Goal: Task Accomplishment & Management: Use online tool/utility

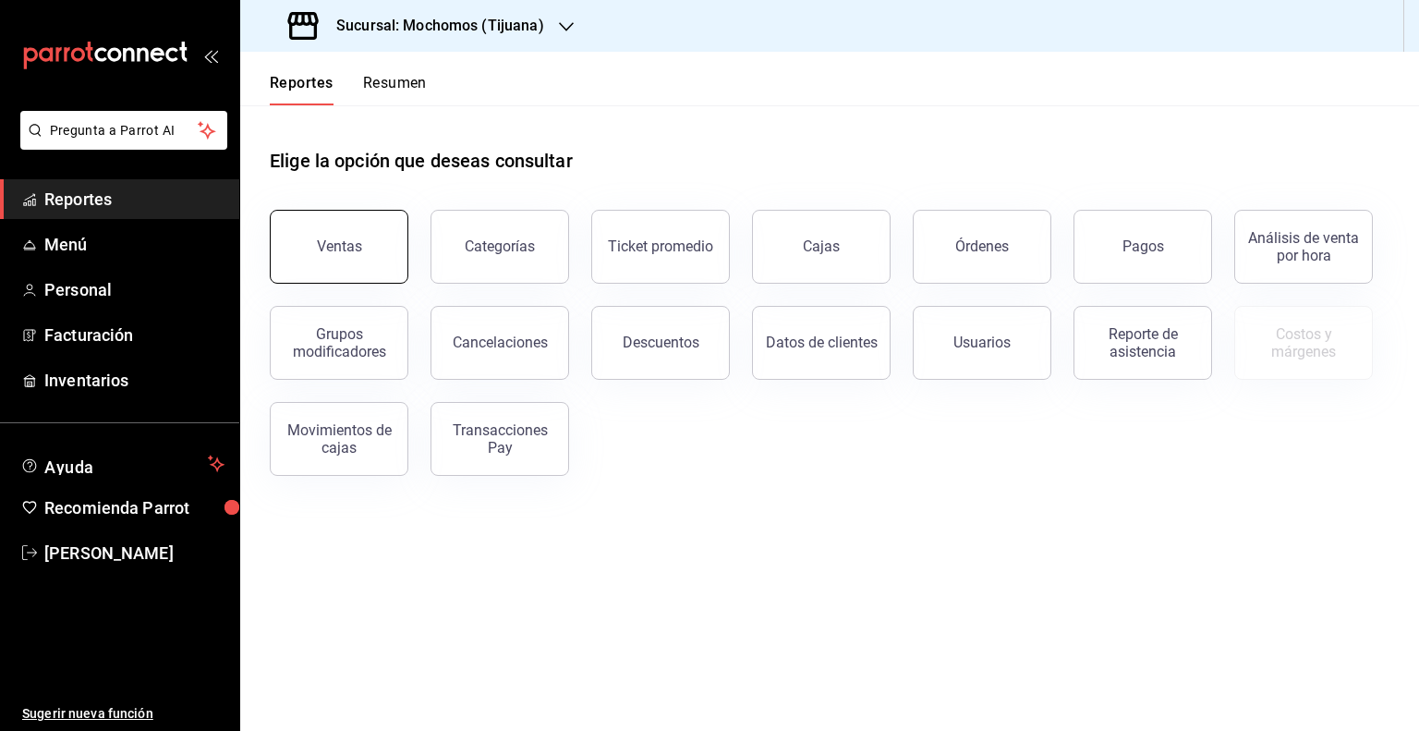
click at [393, 250] on button "Ventas" at bounding box center [339, 247] width 139 height 74
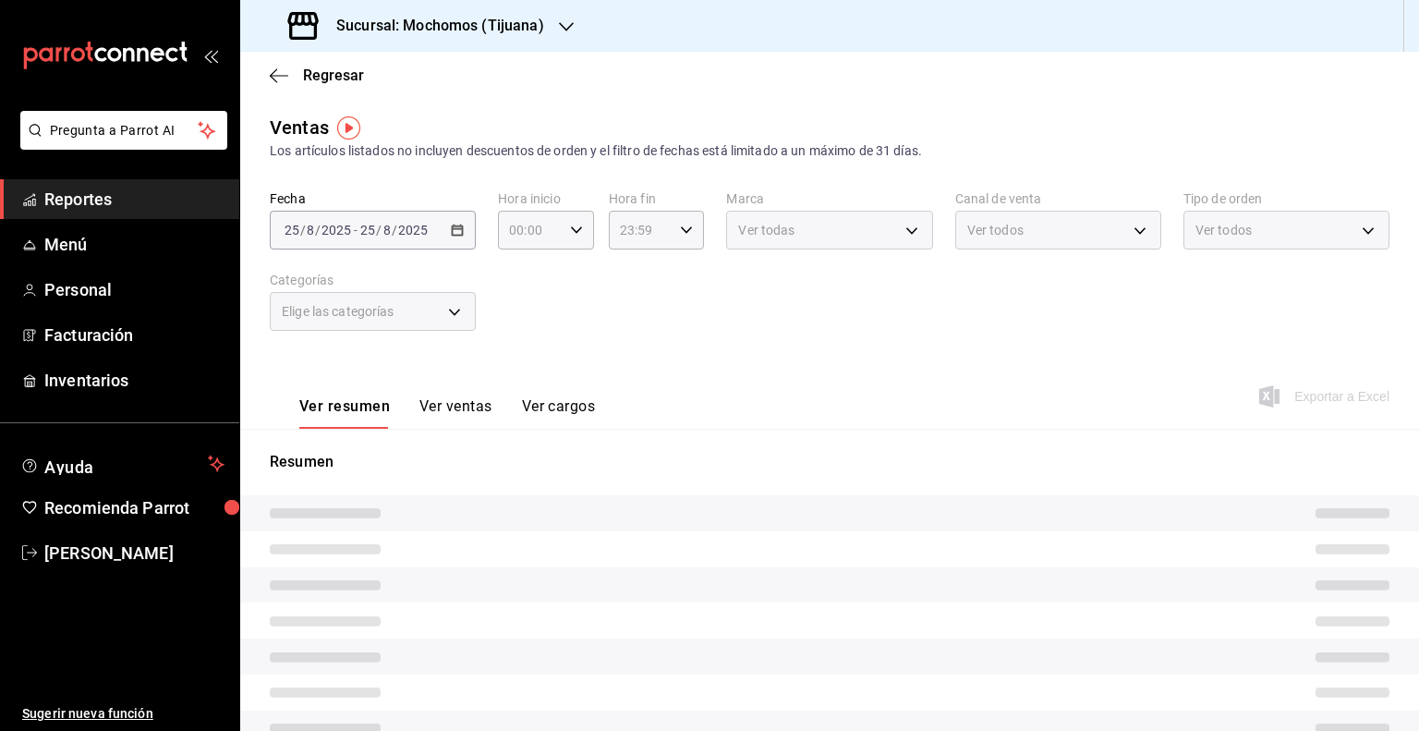
type input "05:00"
type input "PARROT,UBER_EATS,RAPPI,DIDI_FOOD,ONLINE"
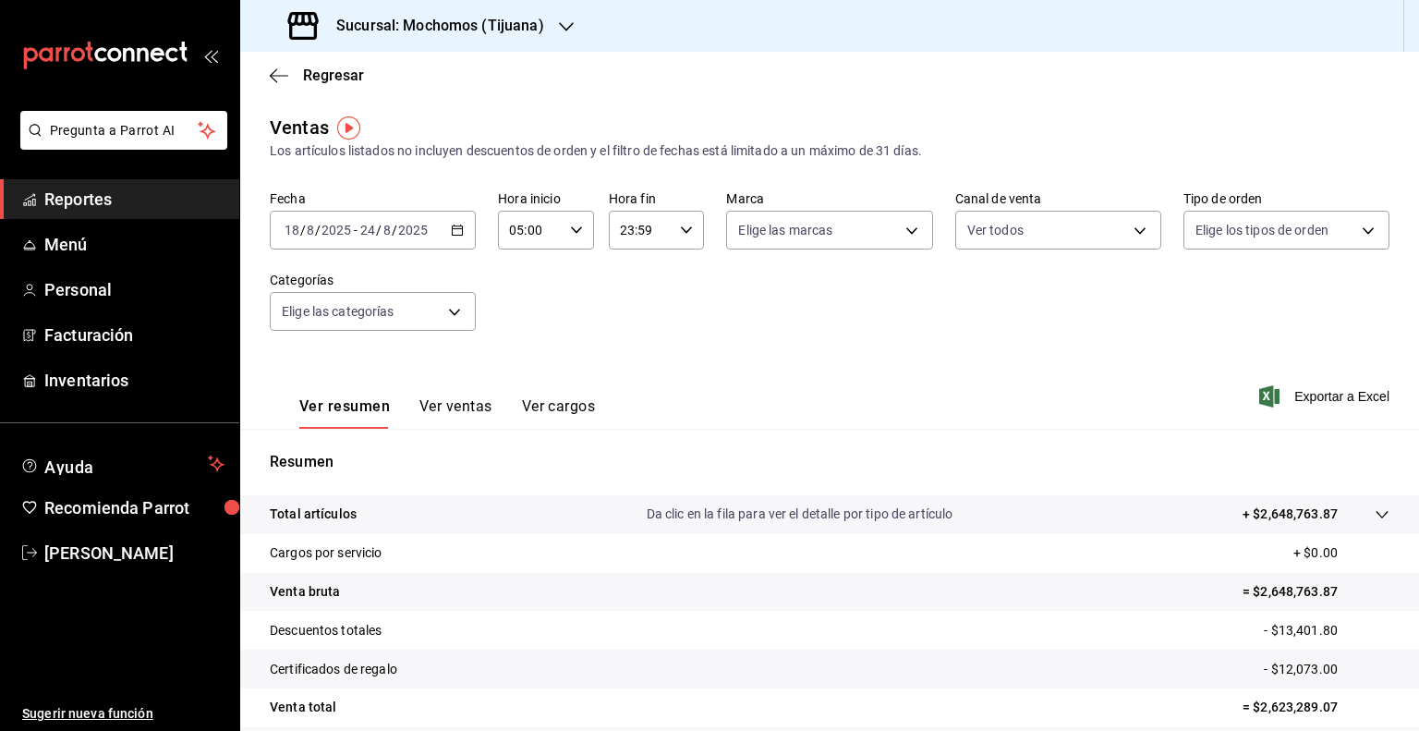
click at [455, 232] on icon "button" at bounding box center [457, 230] width 13 height 13
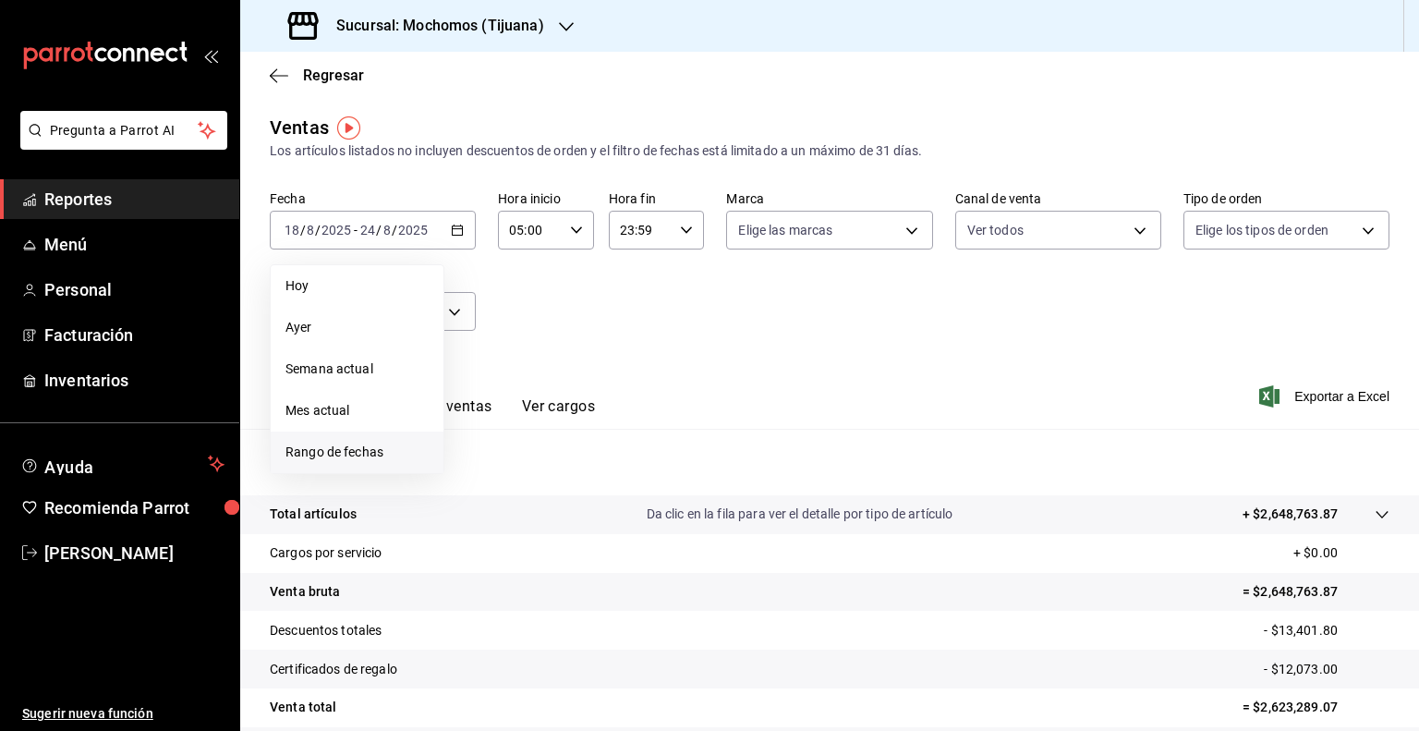
click at [345, 449] on span "Rango de fechas" at bounding box center [357, 452] width 143 height 19
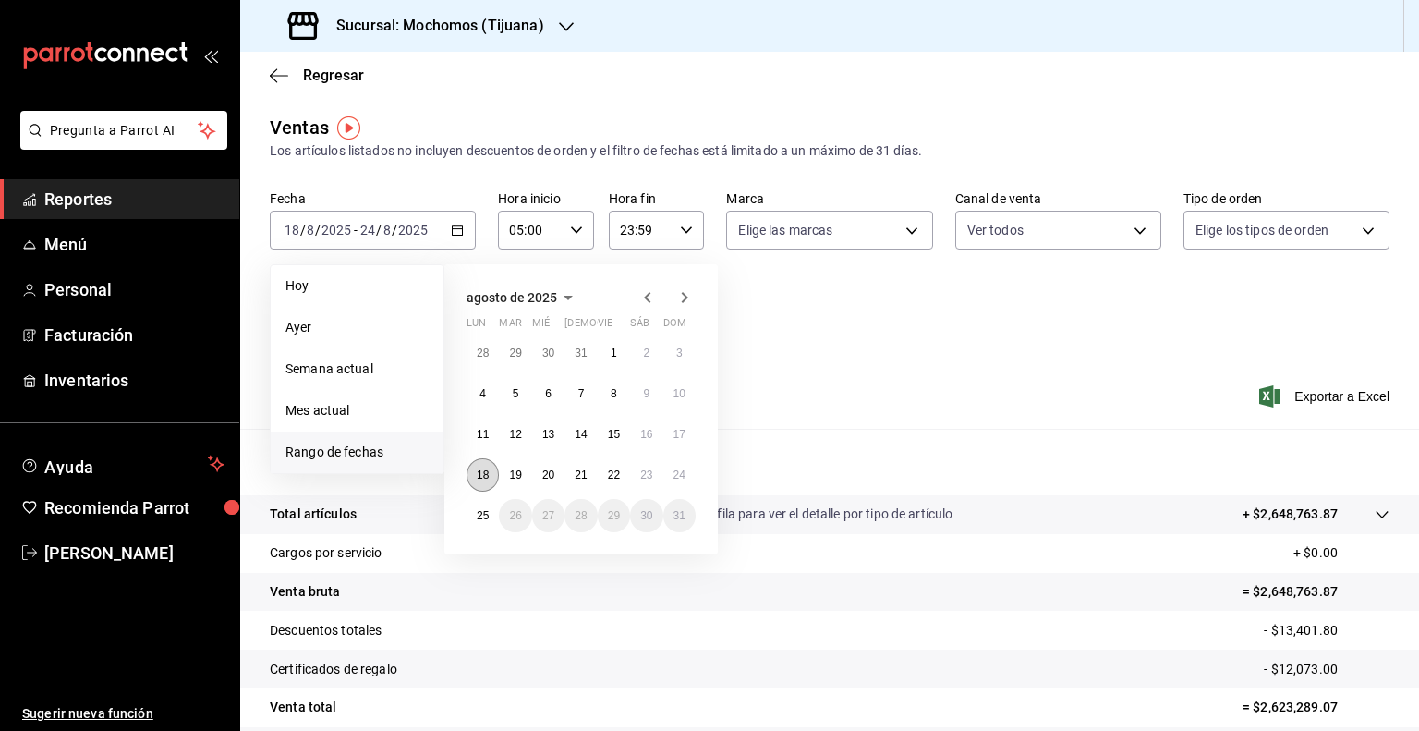
click at [481, 480] on abbr "18" at bounding box center [483, 475] width 12 height 13
click at [688, 476] on button "24" at bounding box center [680, 474] width 32 height 33
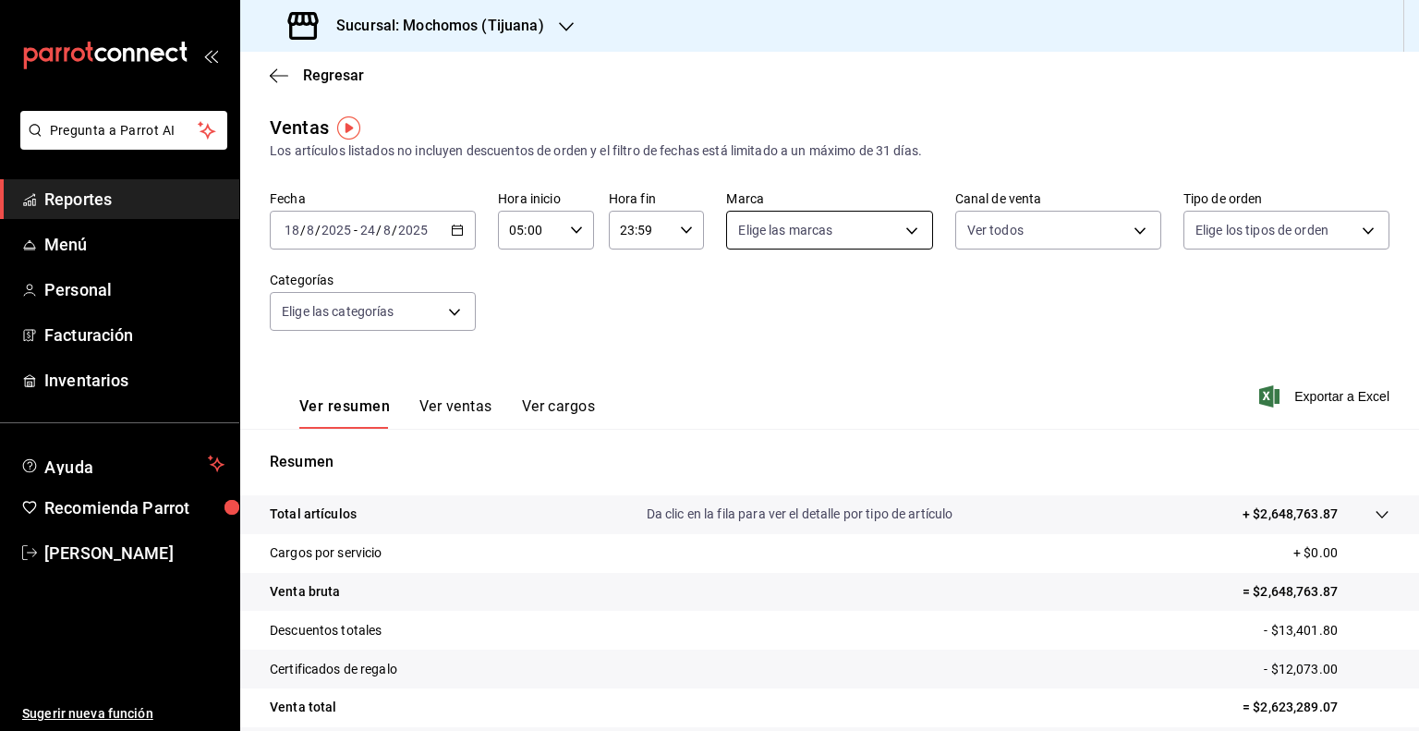
click at [875, 229] on body "Pregunta a Parrot AI Reportes Menú Personal Facturación Inventarios Ayuda Recom…" at bounding box center [709, 365] width 1419 height 731
click at [847, 314] on li "Ver todas" at bounding box center [822, 300] width 201 height 55
type input "c300ab0f-4e96-434a-ab79-9fec8b673c9f"
checkbox input "true"
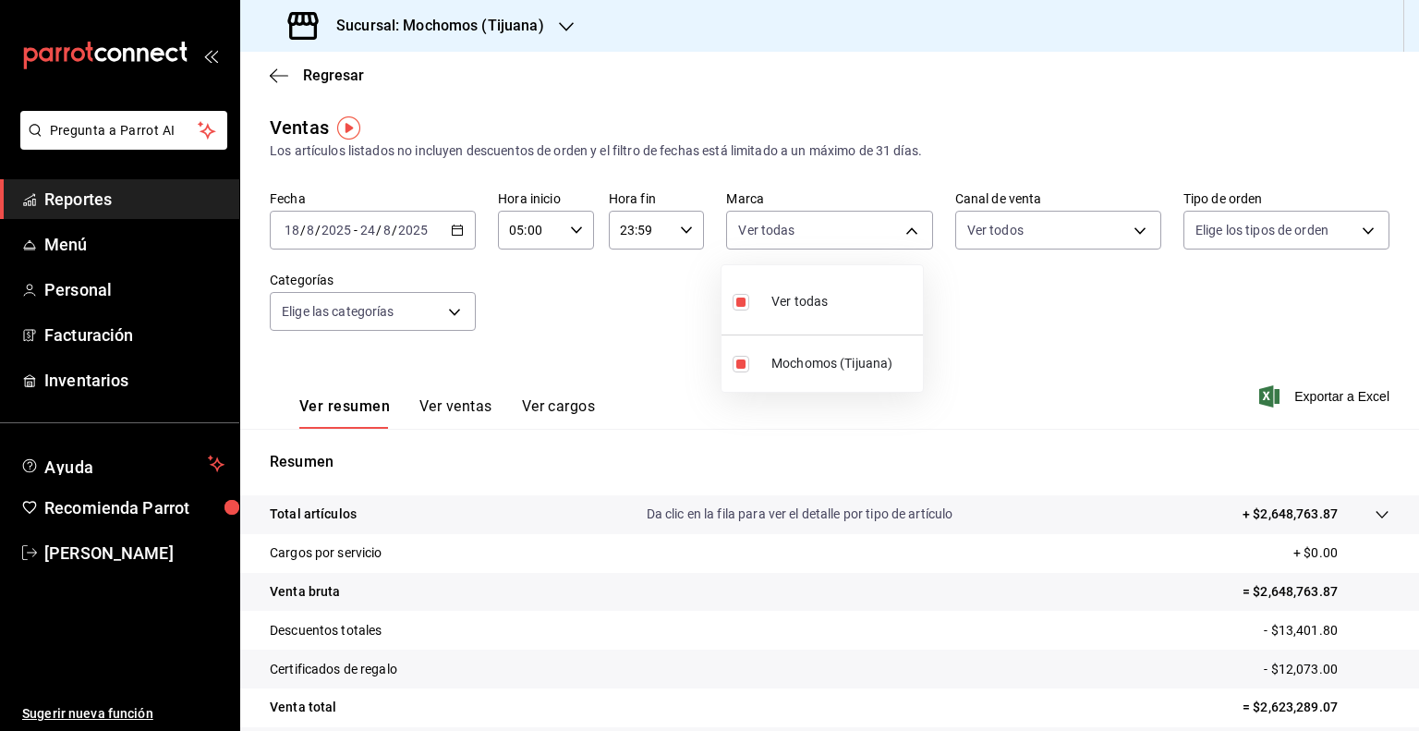
click at [1264, 243] on div at bounding box center [709, 365] width 1419 height 731
click at [1264, 243] on body "Pregunta a Parrot AI Reportes Menú Personal Facturación Inventarios Ayuda Recom…" at bounding box center [709, 365] width 1419 height 731
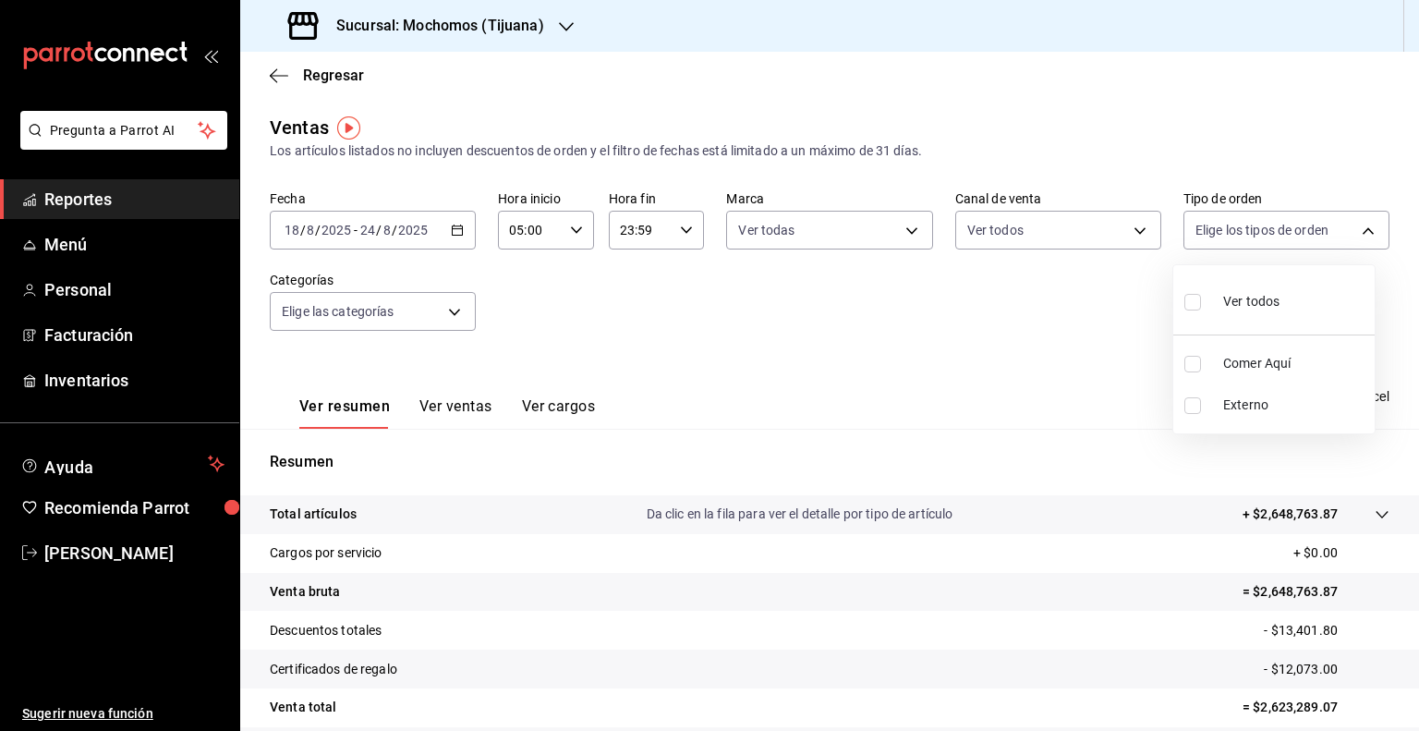
click at [1250, 308] on span "Ver todos" at bounding box center [1252, 301] width 56 height 19
type input "59fdec9d-7e45-44f1-b527-5416629fe4e9,EXTERNAL"
checkbox input "true"
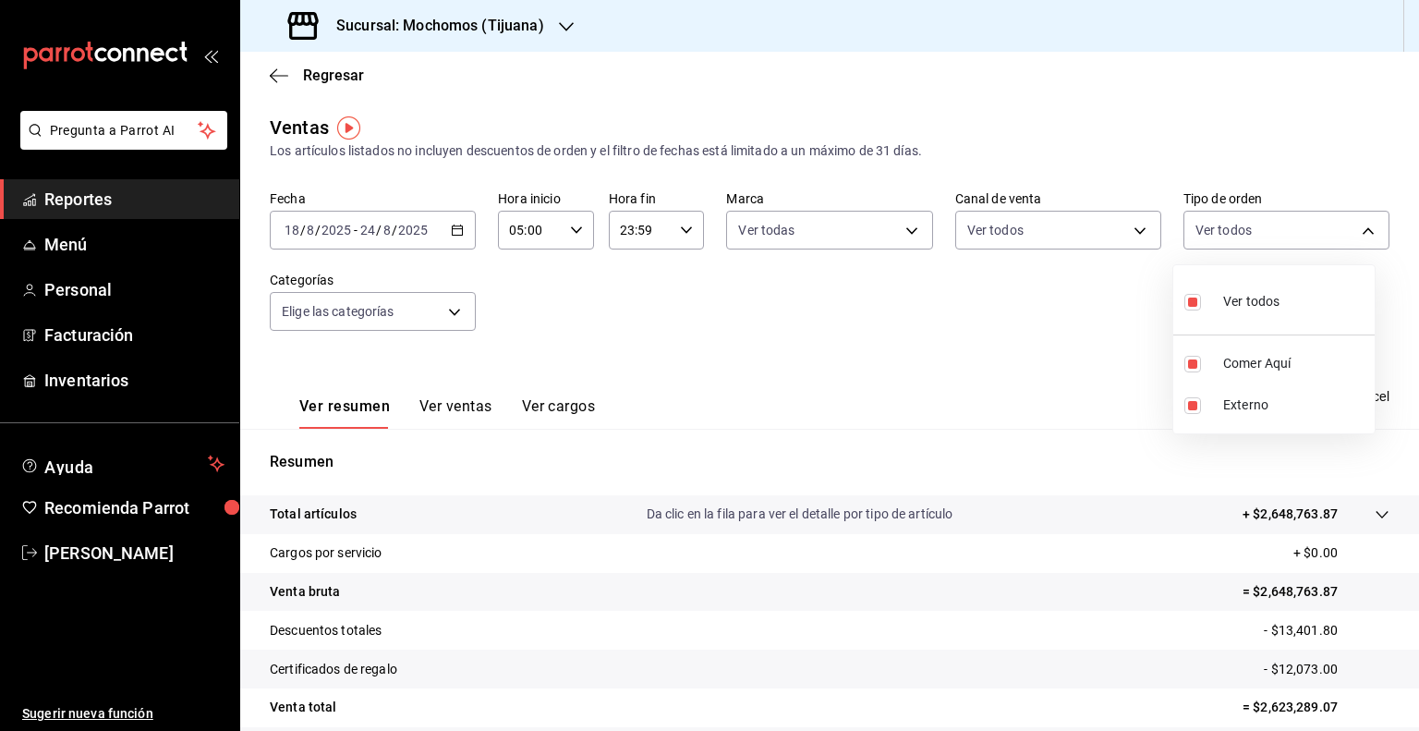
click at [447, 316] on div at bounding box center [709, 365] width 1419 height 731
click at [447, 316] on body "Pregunta a Parrot AI Reportes Menú Personal Facturación Inventarios Ayuda Recom…" at bounding box center [709, 365] width 1419 height 731
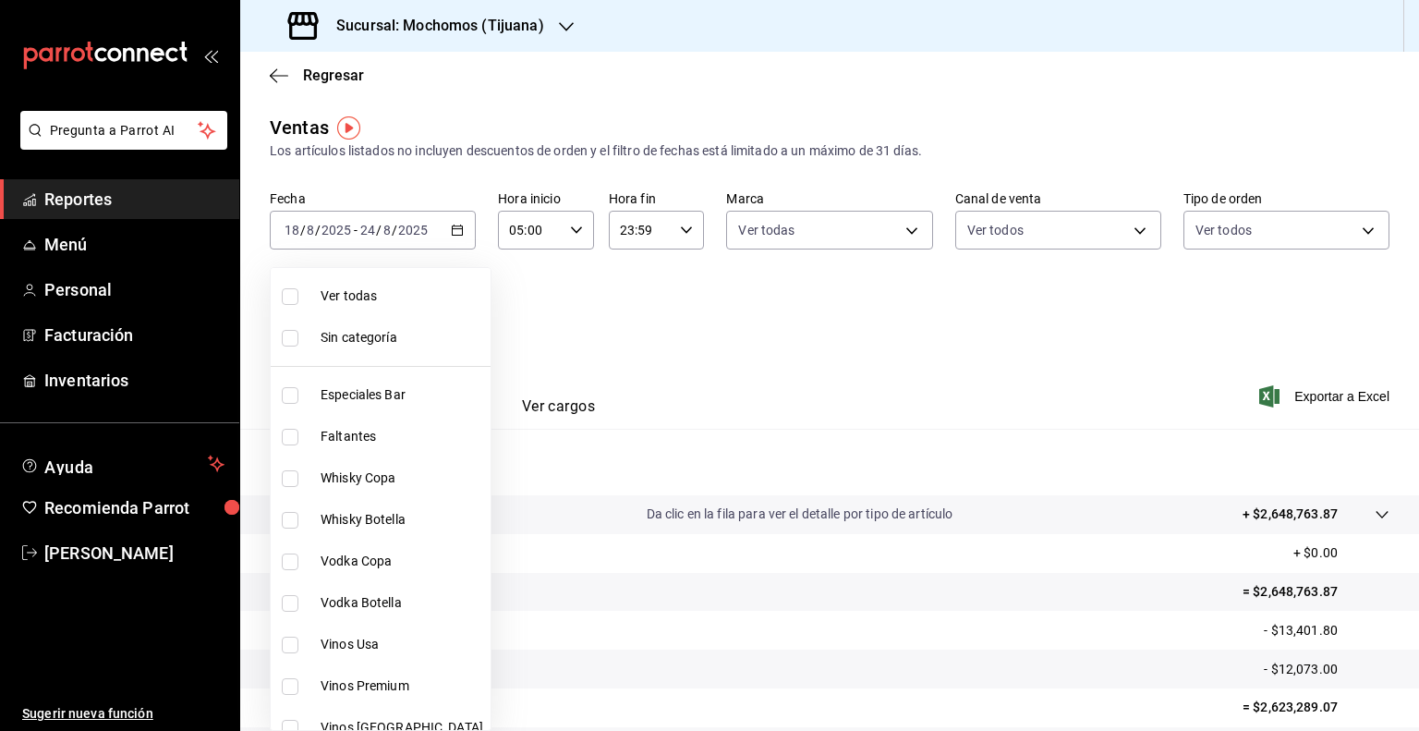
click at [406, 301] on span "Ver todas" at bounding box center [402, 295] width 163 height 19
type input "d01c1a80-0c2c-4bb7-96a3-2750fe7e1a71,a374eb17-8ac6-42e7-8227-74a2ddfc174f,358d4…"
checkbox input "true"
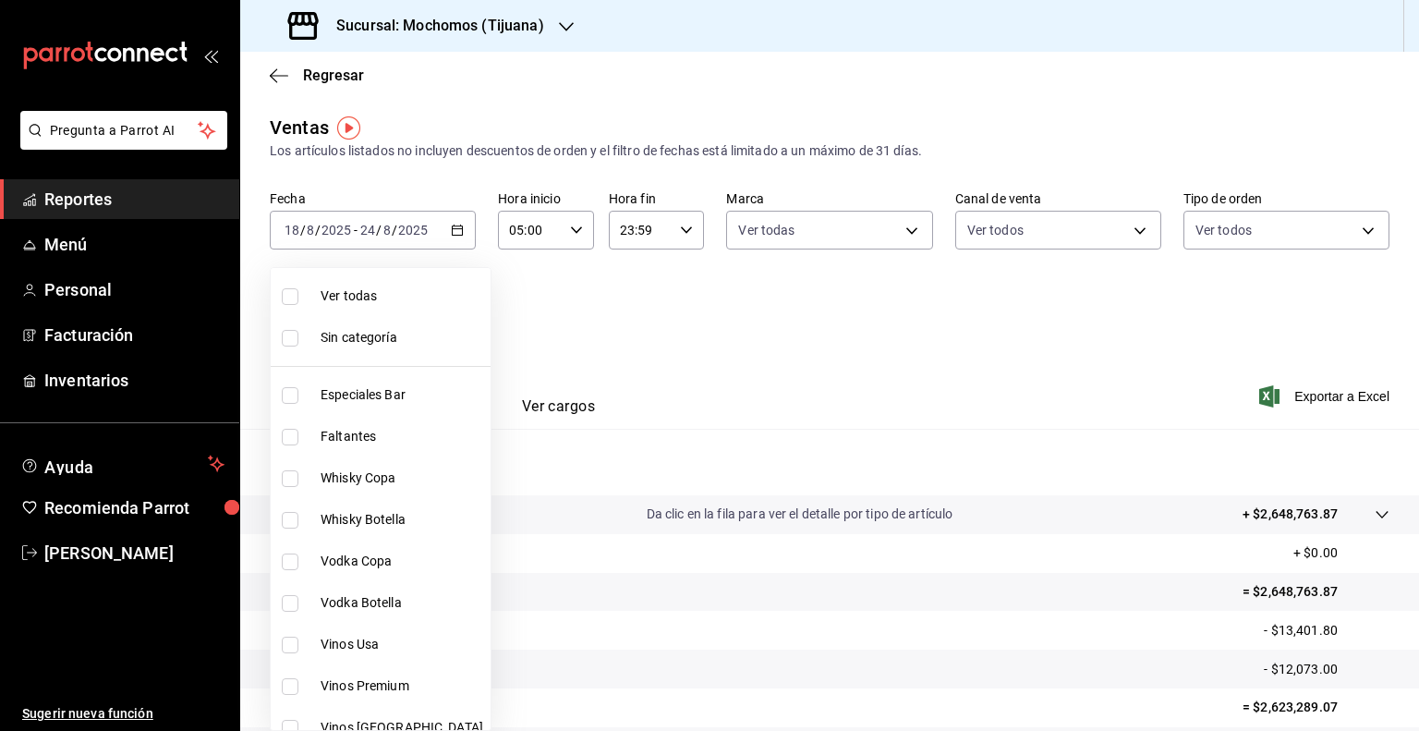
checkbox input "true"
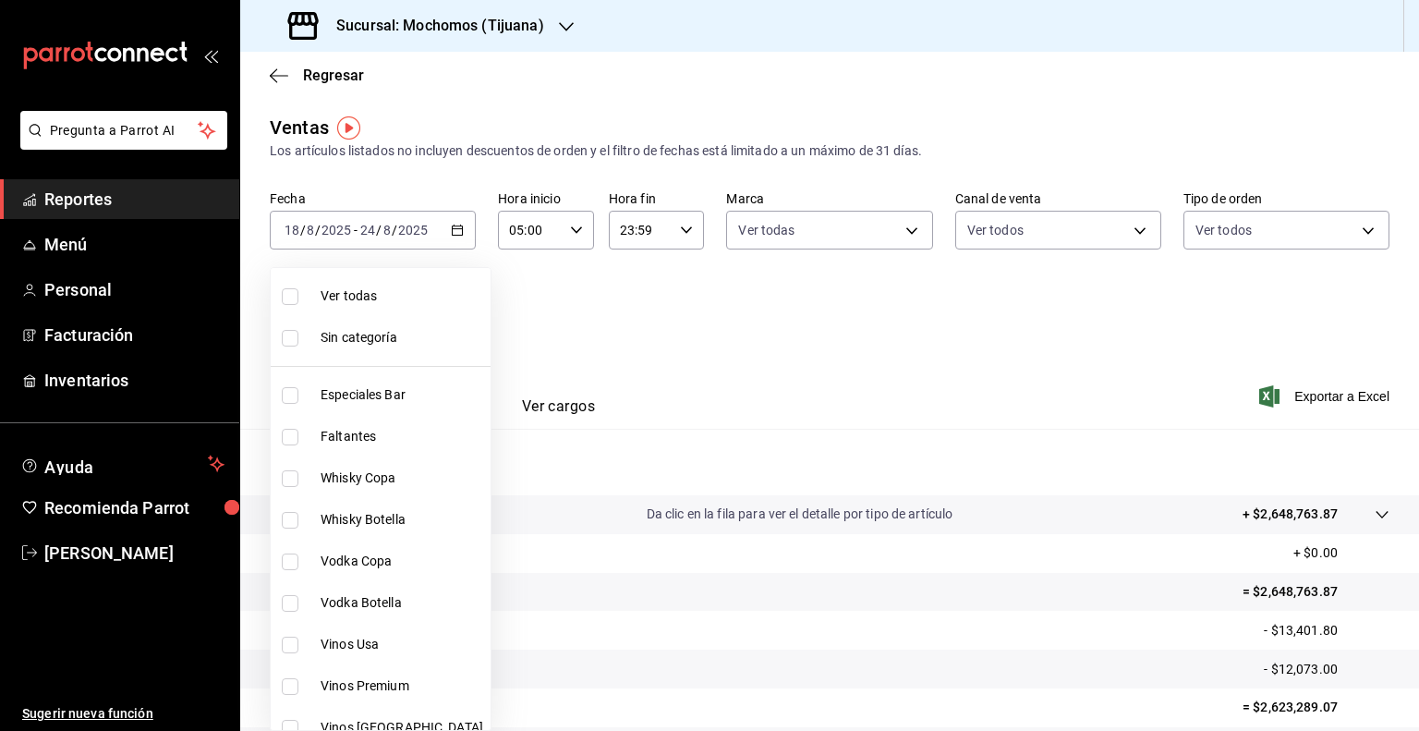
checkbox input "true"
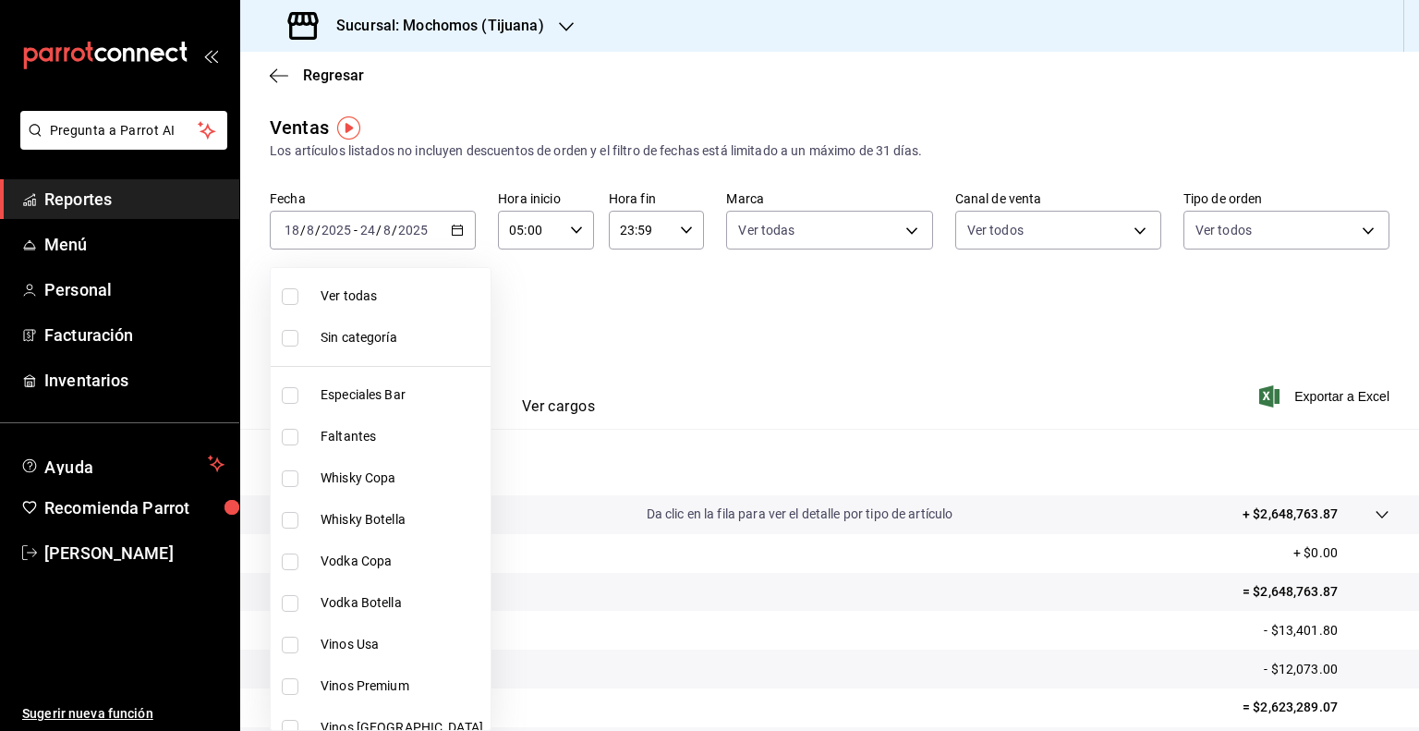
checkbox input "true"
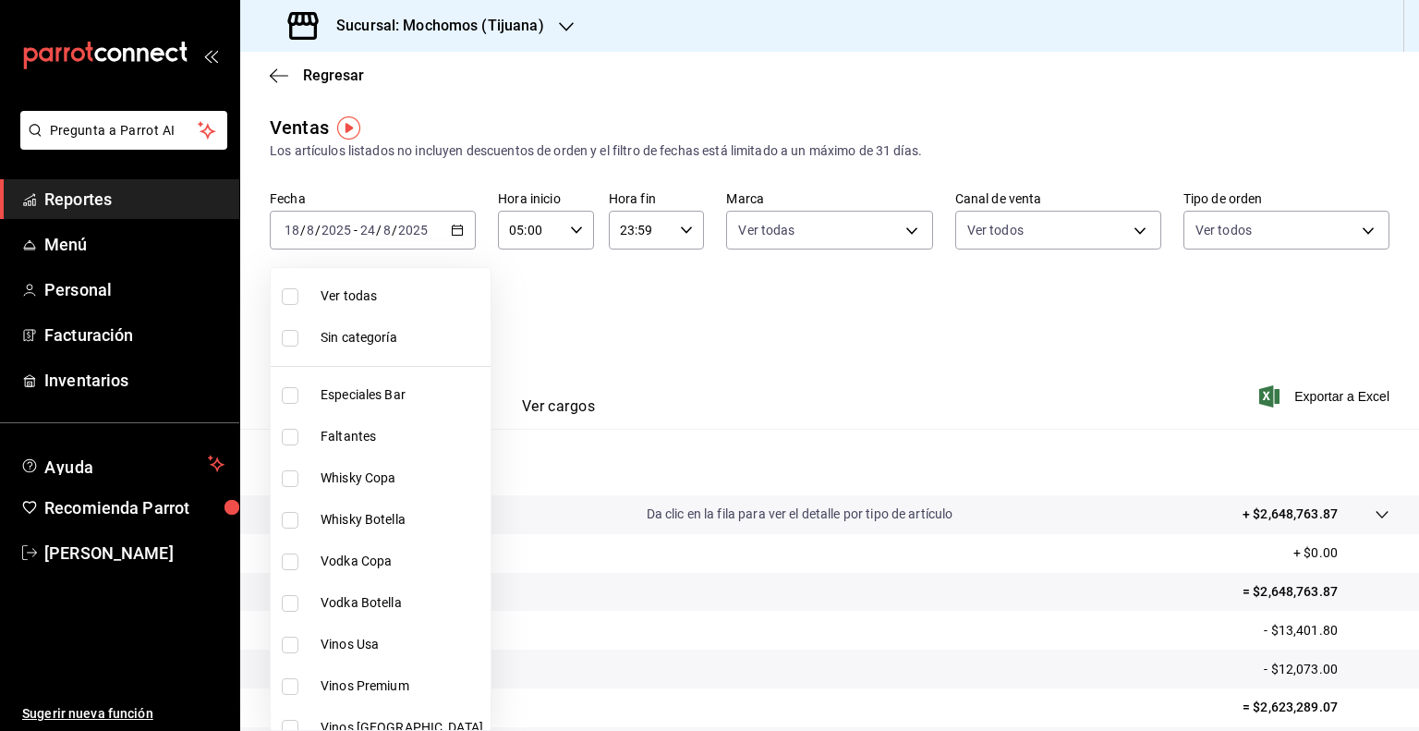
checkbox input "true"
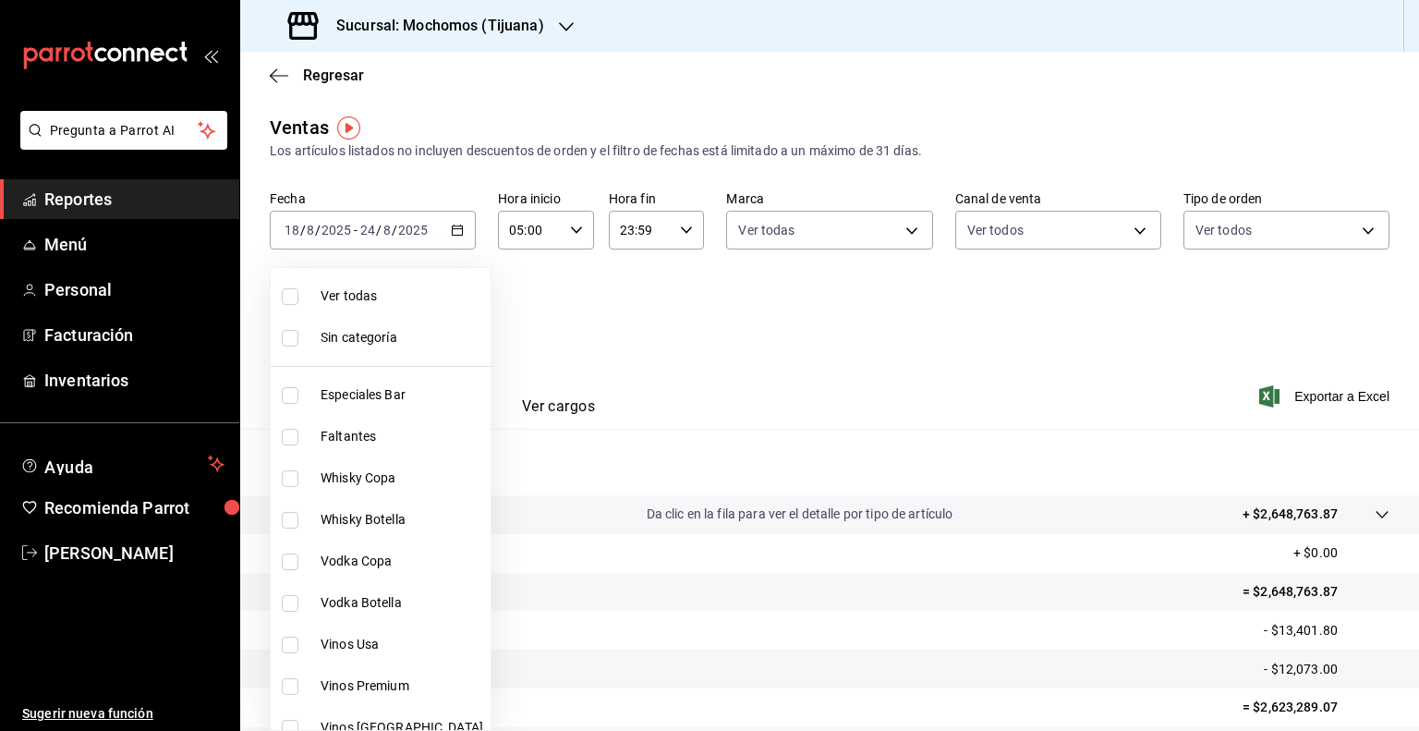
checkbox input "true"
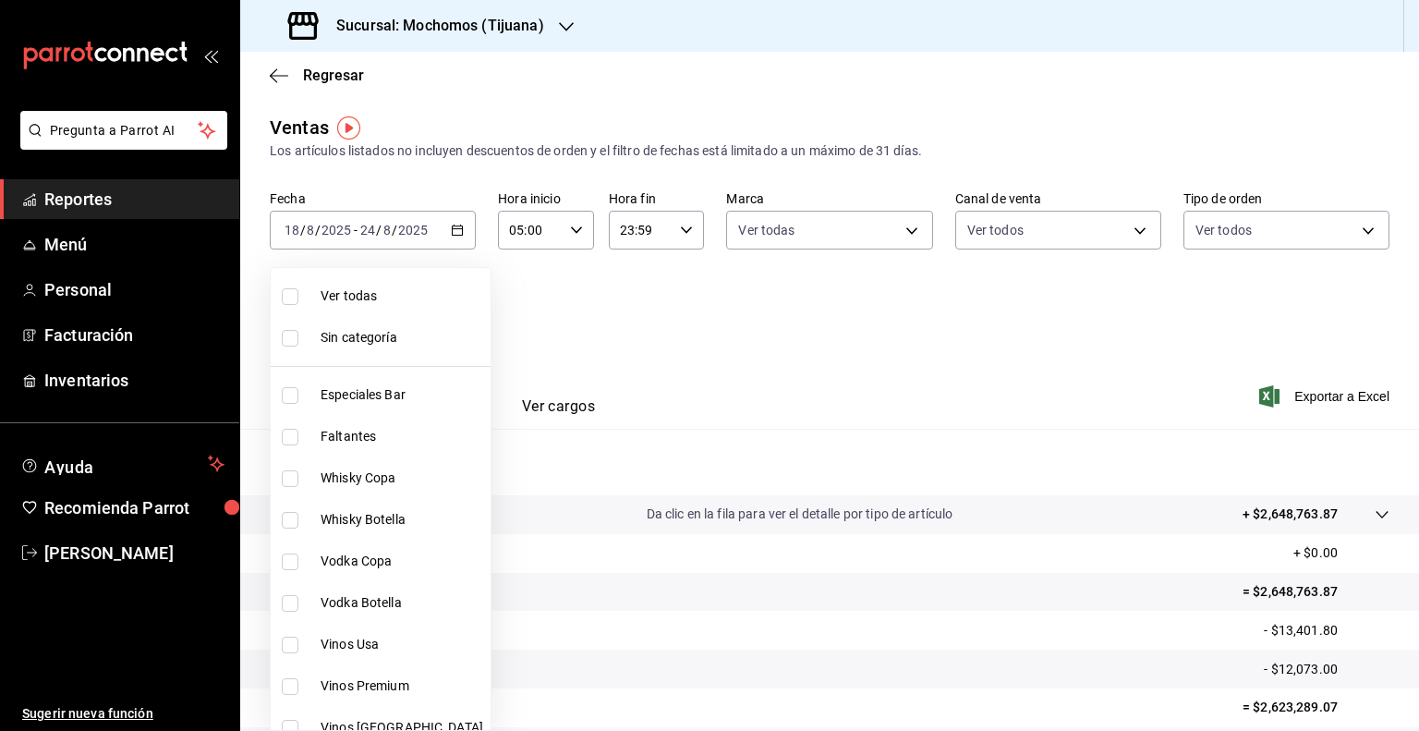
checkbox input "true"
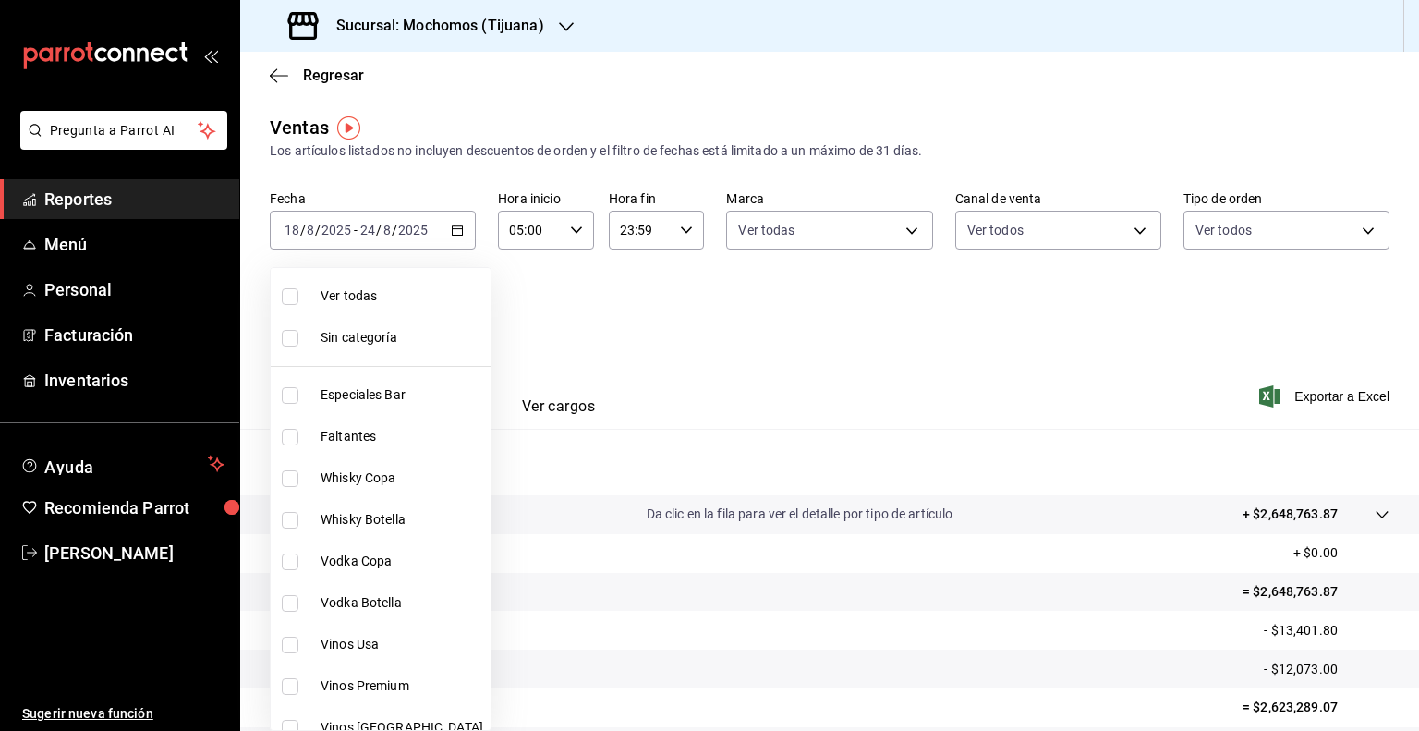
checkbox input "true"
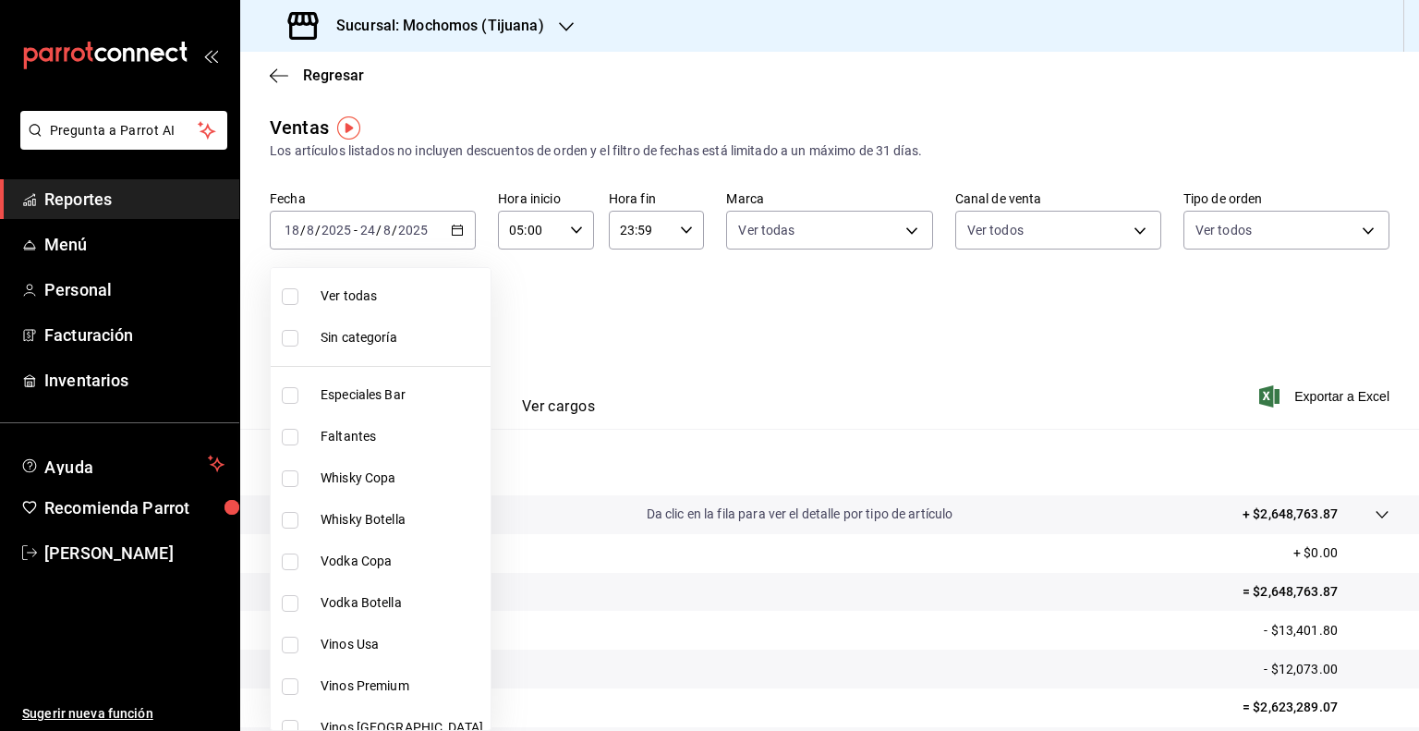
checkbox input "true"
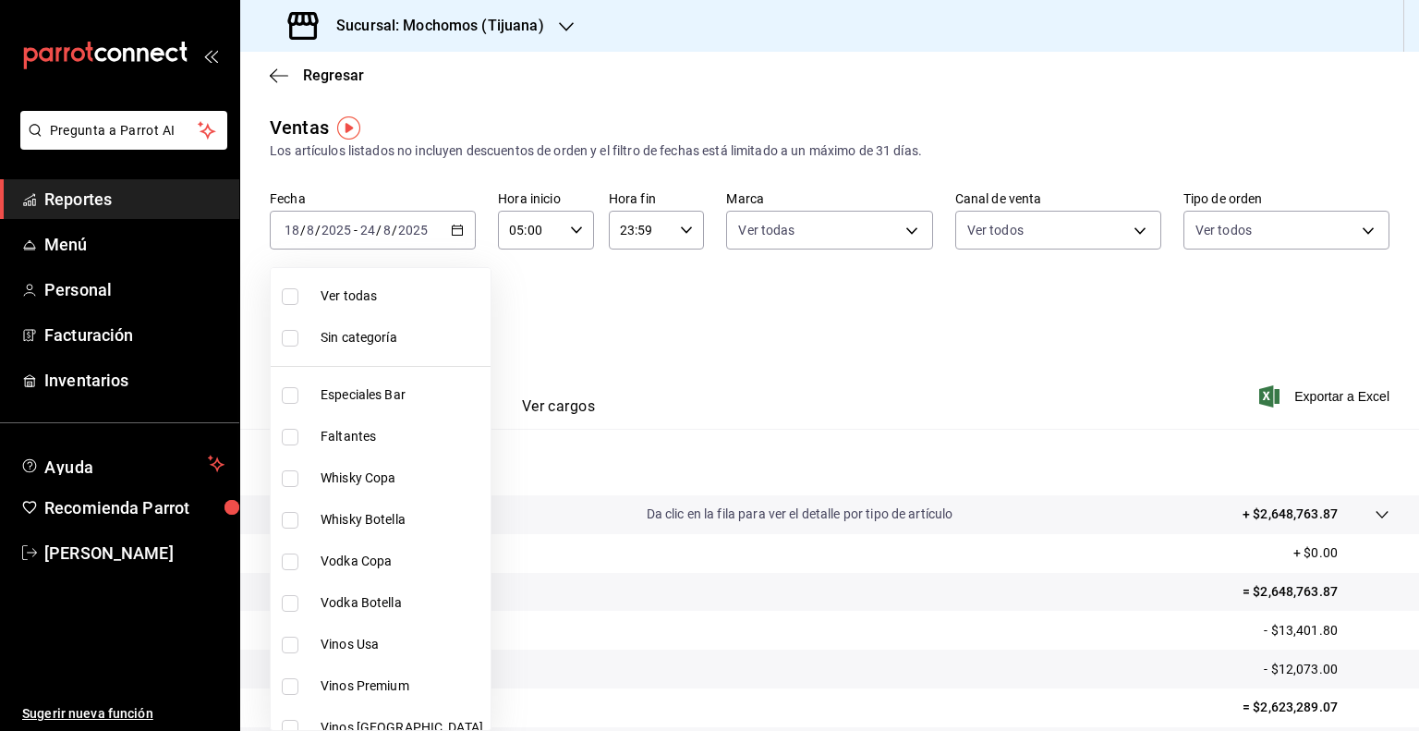
checkbox input "true"
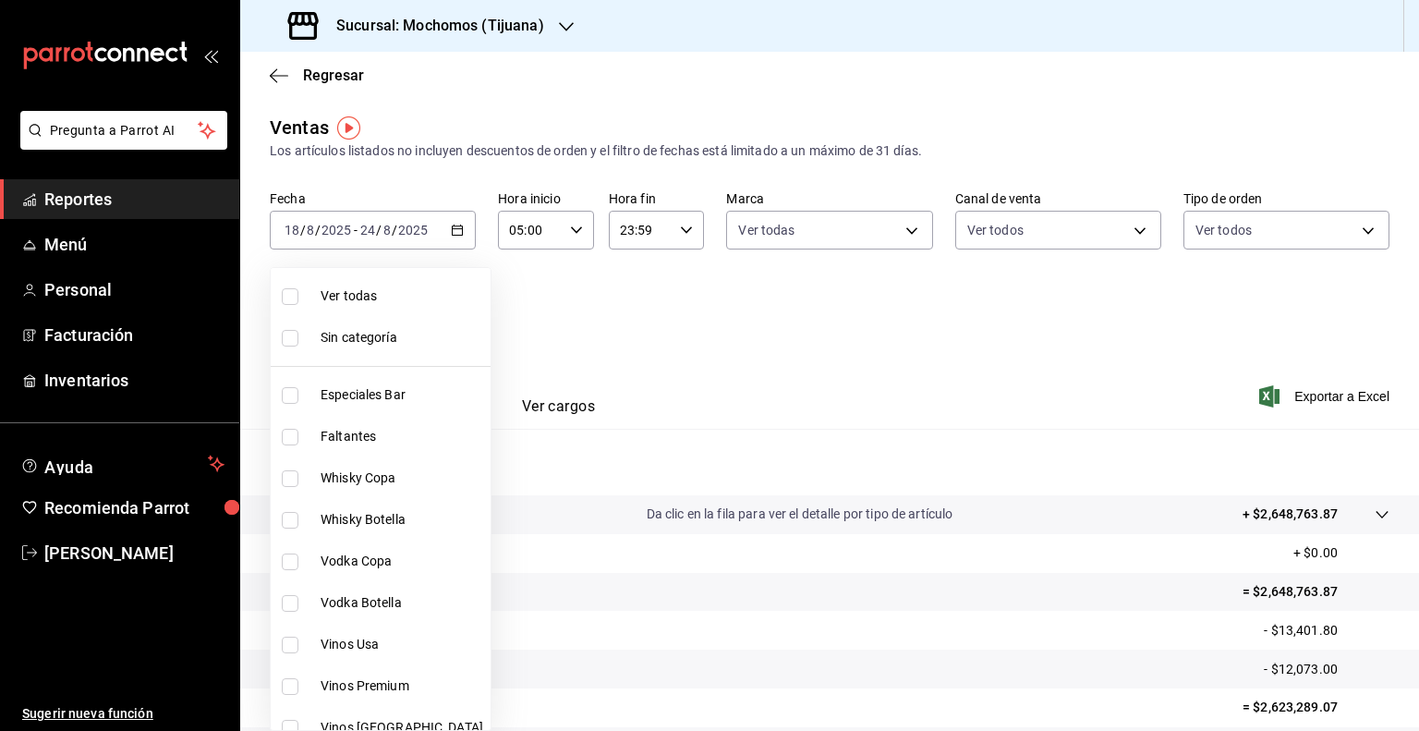
checkbox input "true"
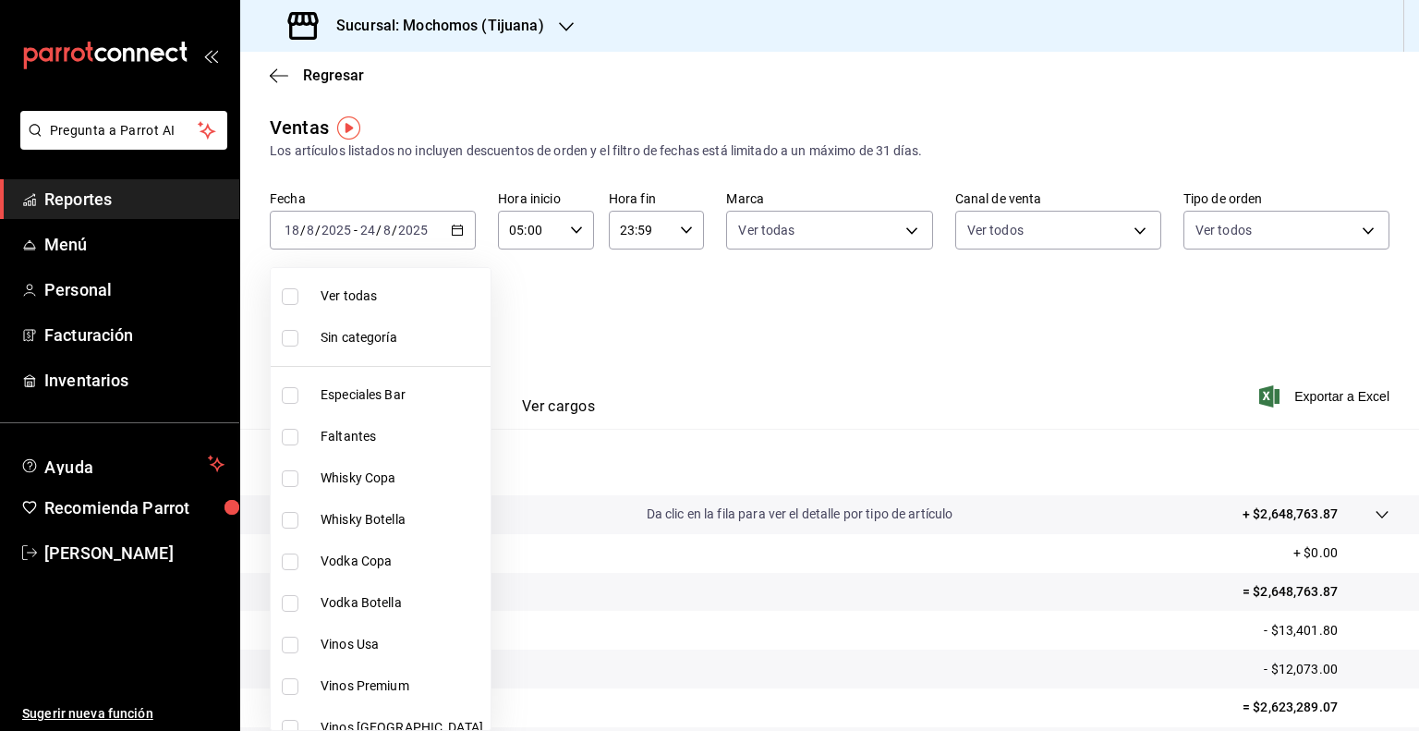
checkbox input "true"
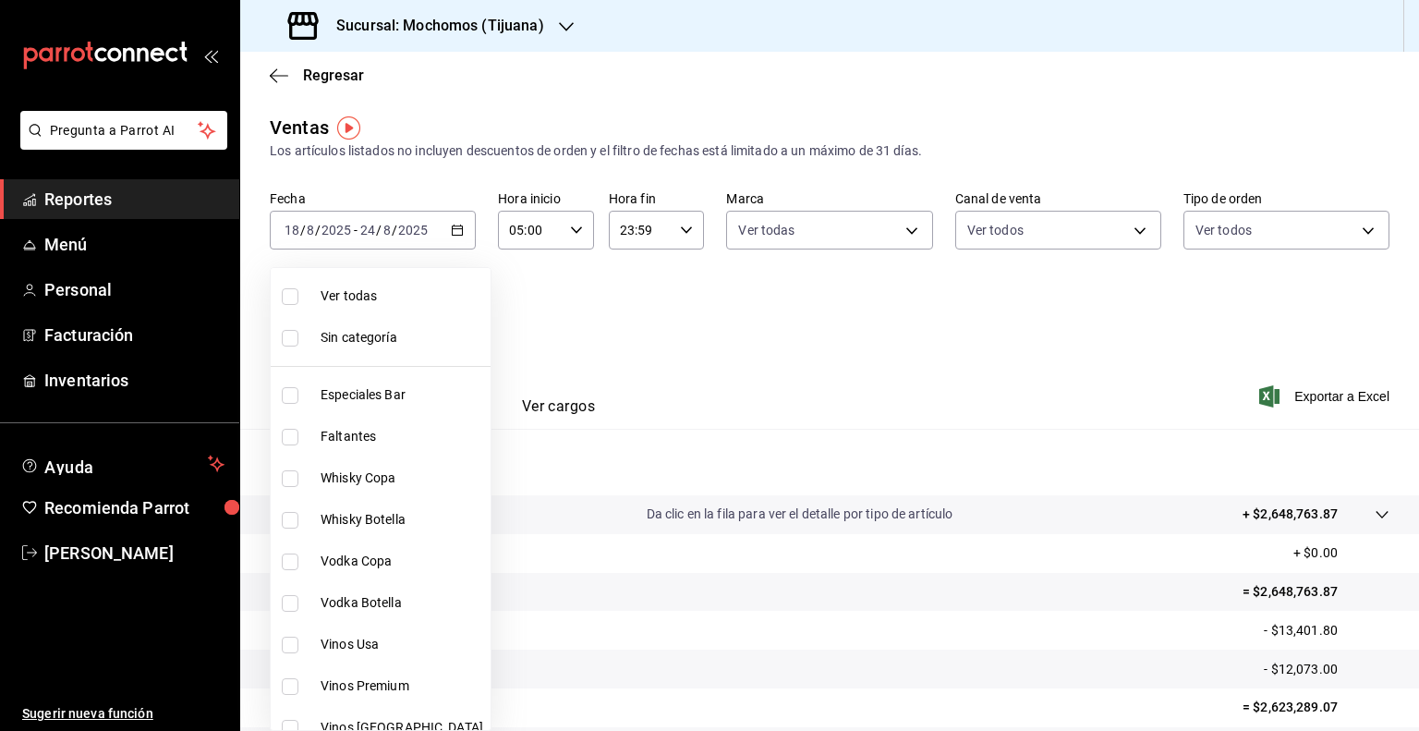
checkbox input "true"
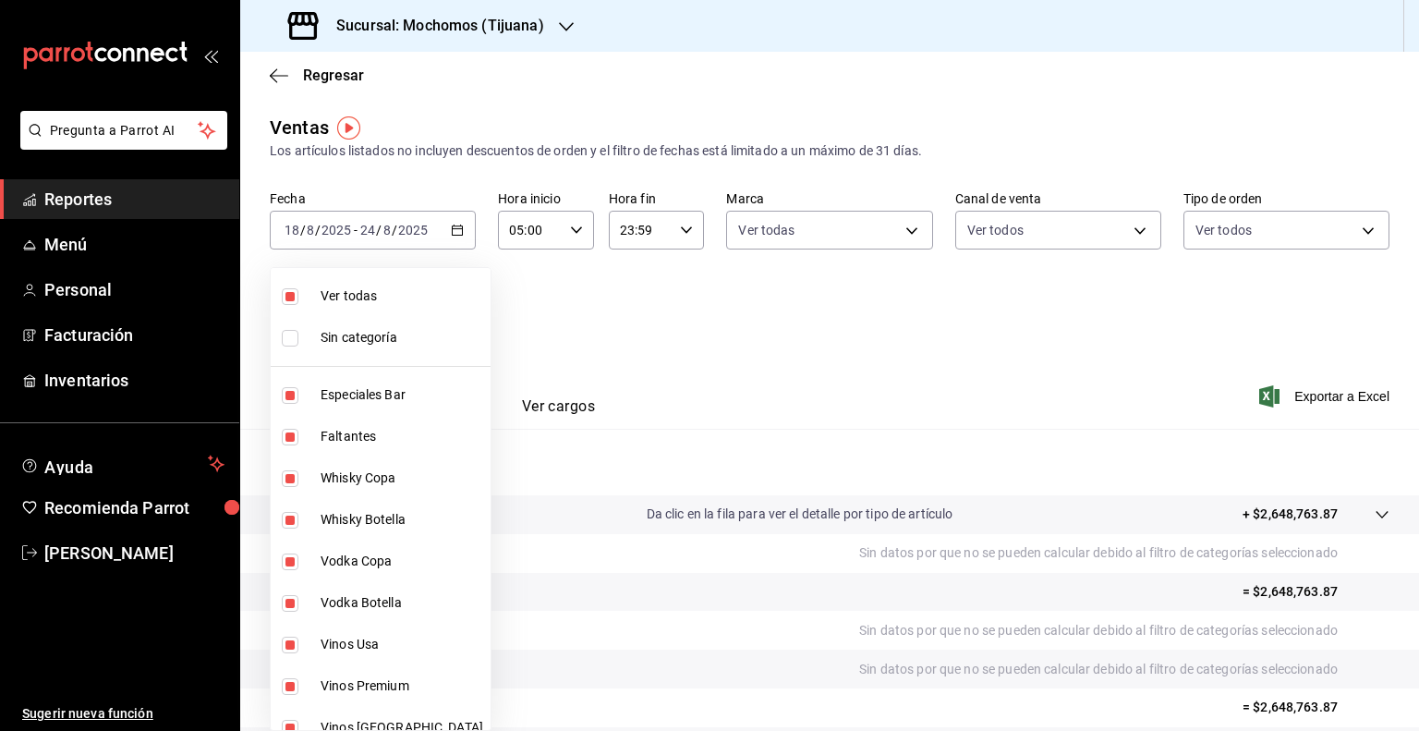
click at [1316, 407] on div at bounding box center [709, 365] width 1419 height 731
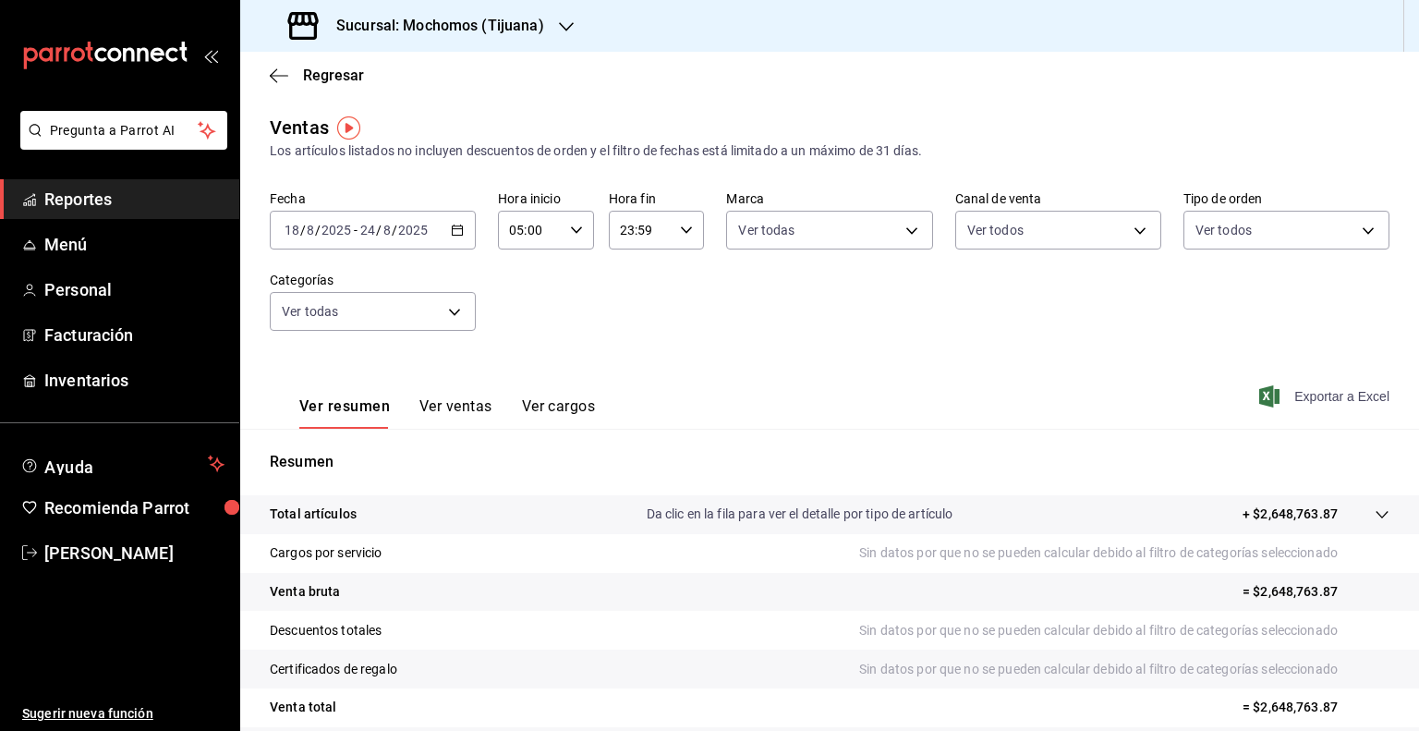
click at [1313, 385] on span "Exportar a Excel" at bounding box center [1326, 396] width 127 height 22
click at [549, 406] on button "Ver cargos" at bounding box center [559, 412] width 74 height 31
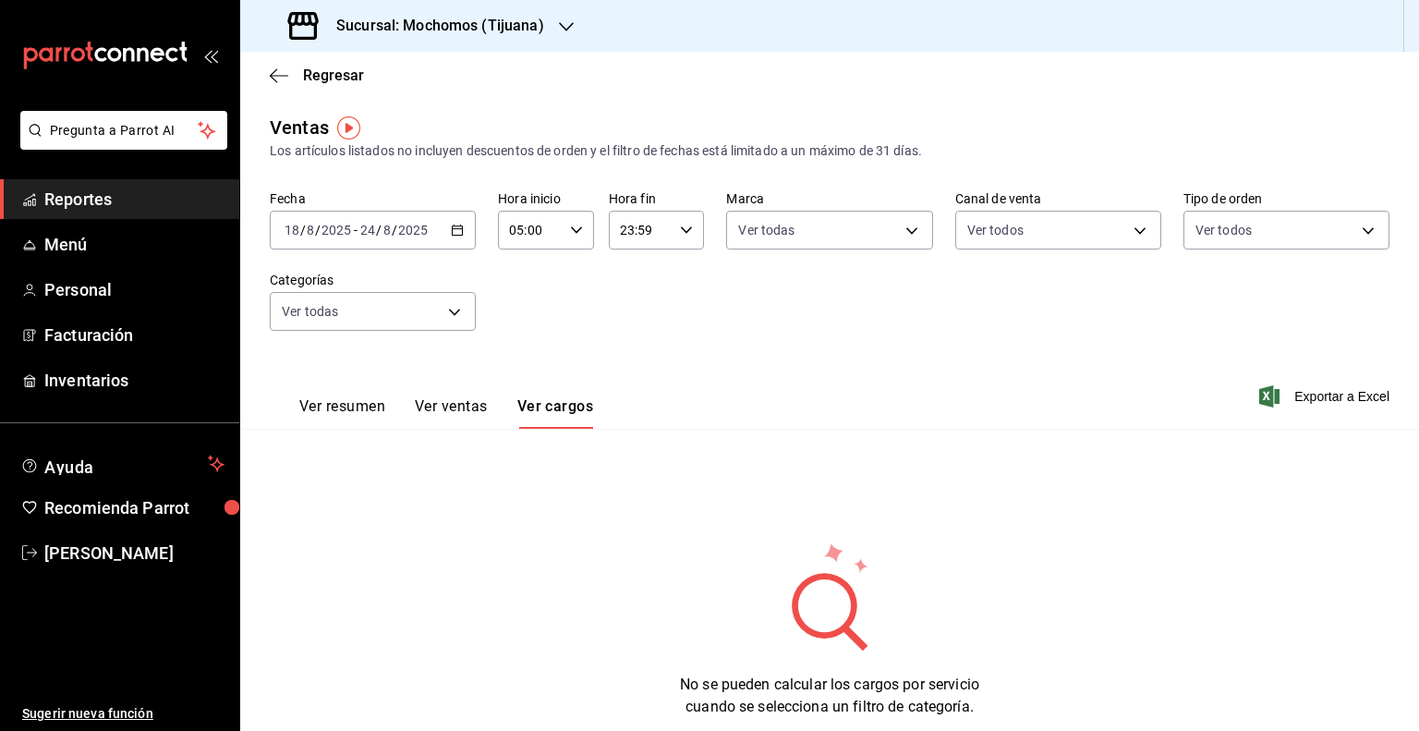
click at [474, 404] on button "Ver ventas" at bounding box center [451, 412] width 73 height 31
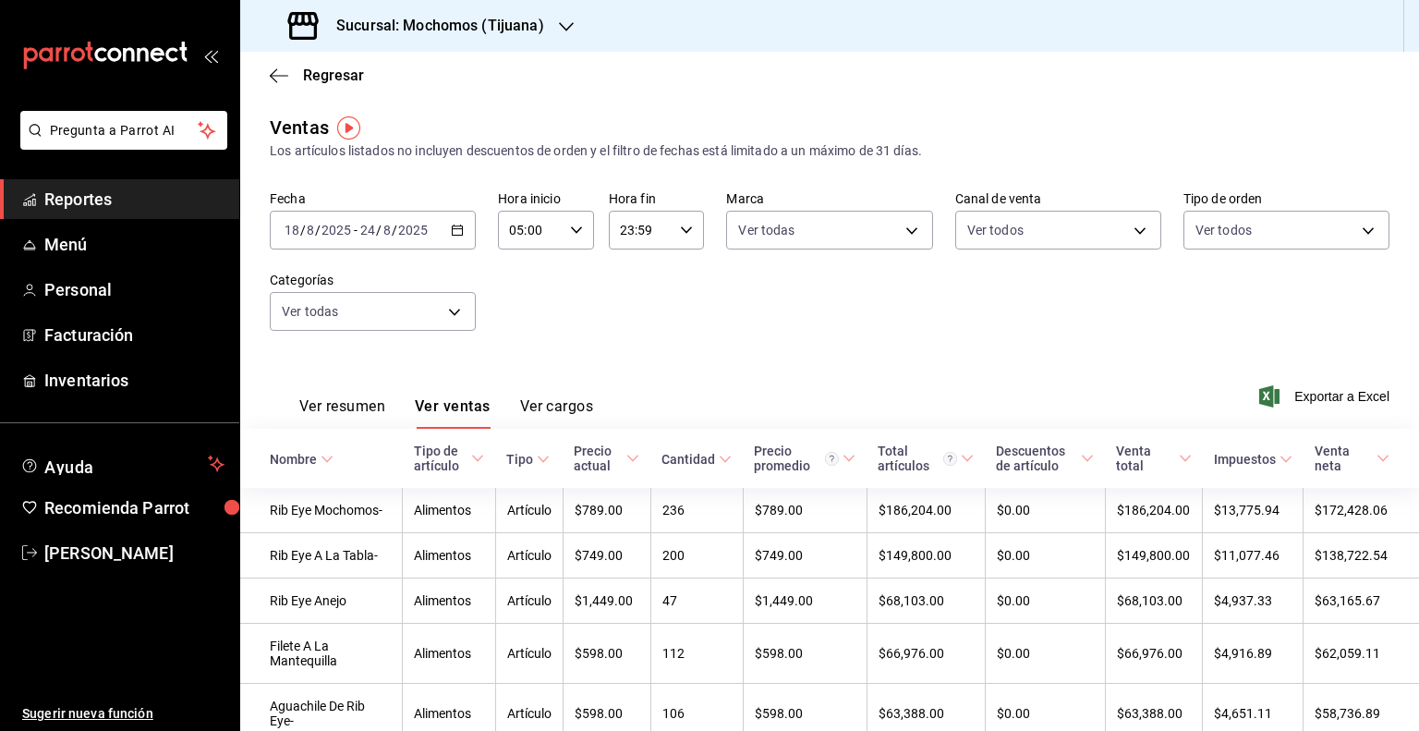
click at [389, 402] on div "Ver resumen Ver ventas Ver cargos" at bounding box center [446, 412] width 294 height 31
click at [360, 402] on button "Ver resumen" at bounding box center [342, 412] width 86 height 31
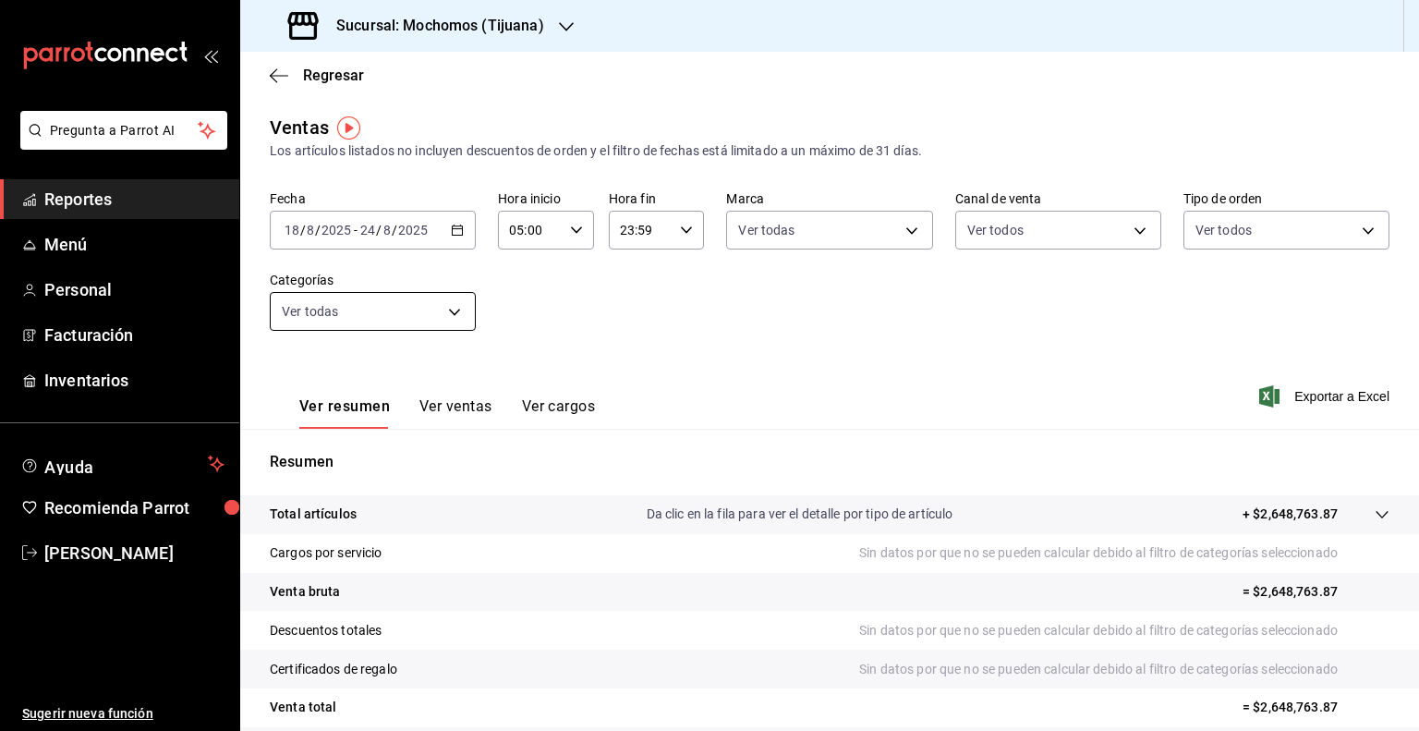
click at [455, 309] on body "Pregunta a Parrot AI Reportes Menú Personal Facturación Inventarios Ayuda Recom…" at bounding box center [709, 365] width 1419 height 731
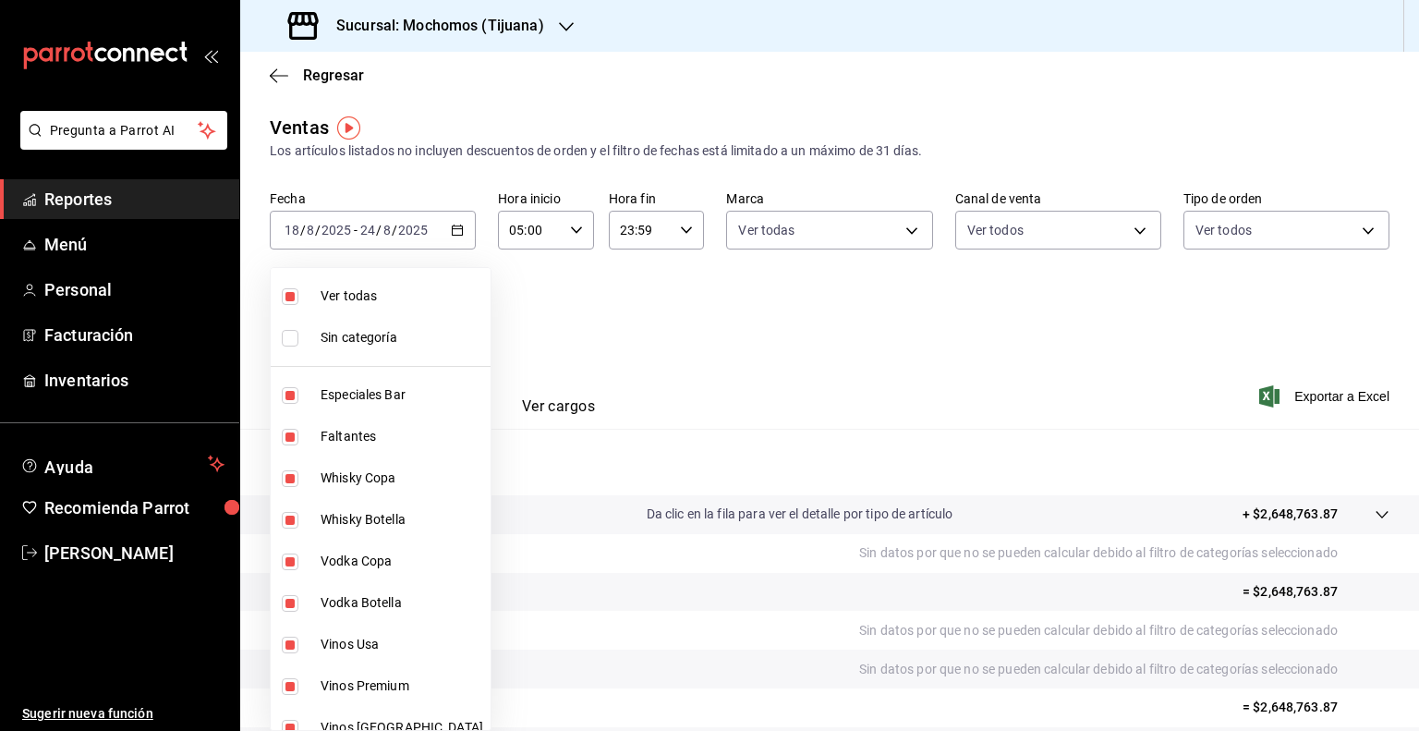
click at [455, 309] on div at bounding box center [709, 365] width 1419 height 731
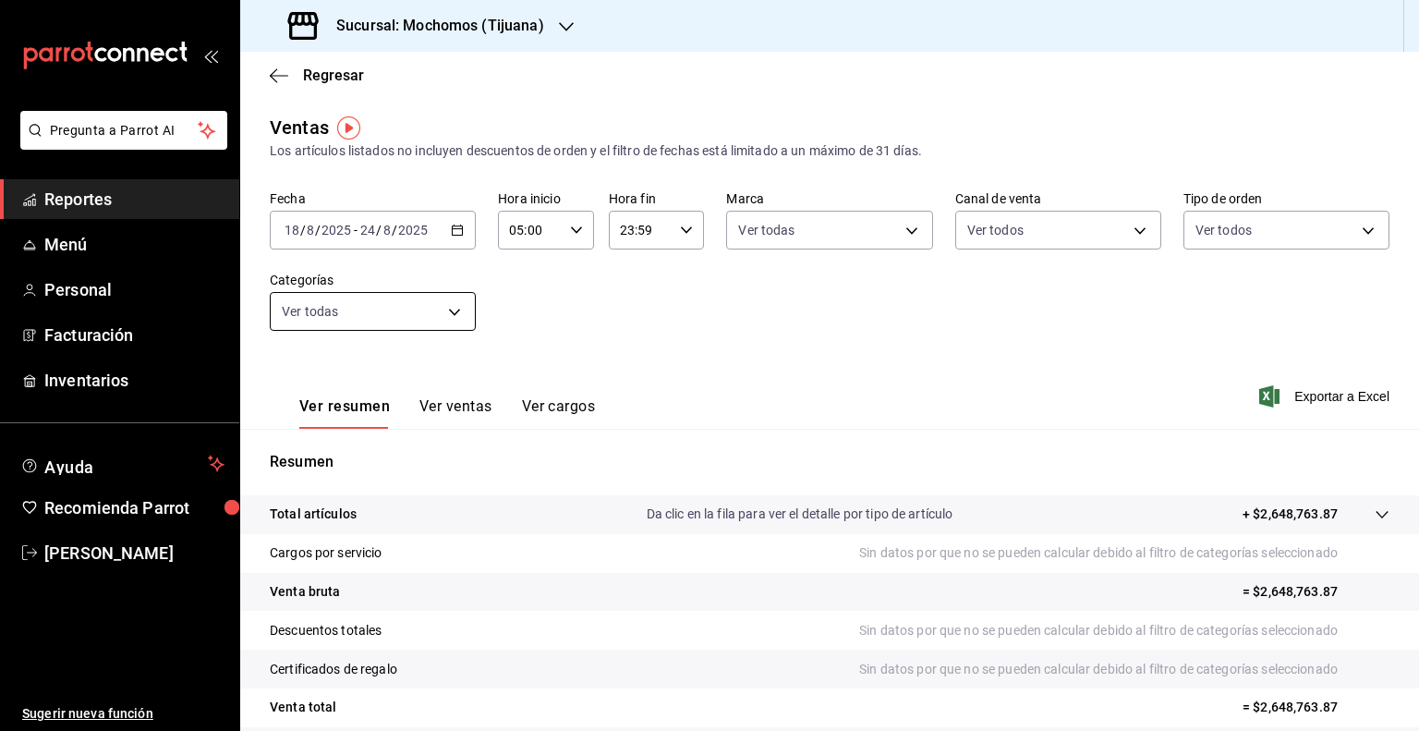
click at [455, 309] on body "Pregunta a Parrot AI Reportes Menú Personal Facturación Inventarios Ayuda Recom…" at bounding box center [709, 365] width 1419 height 731
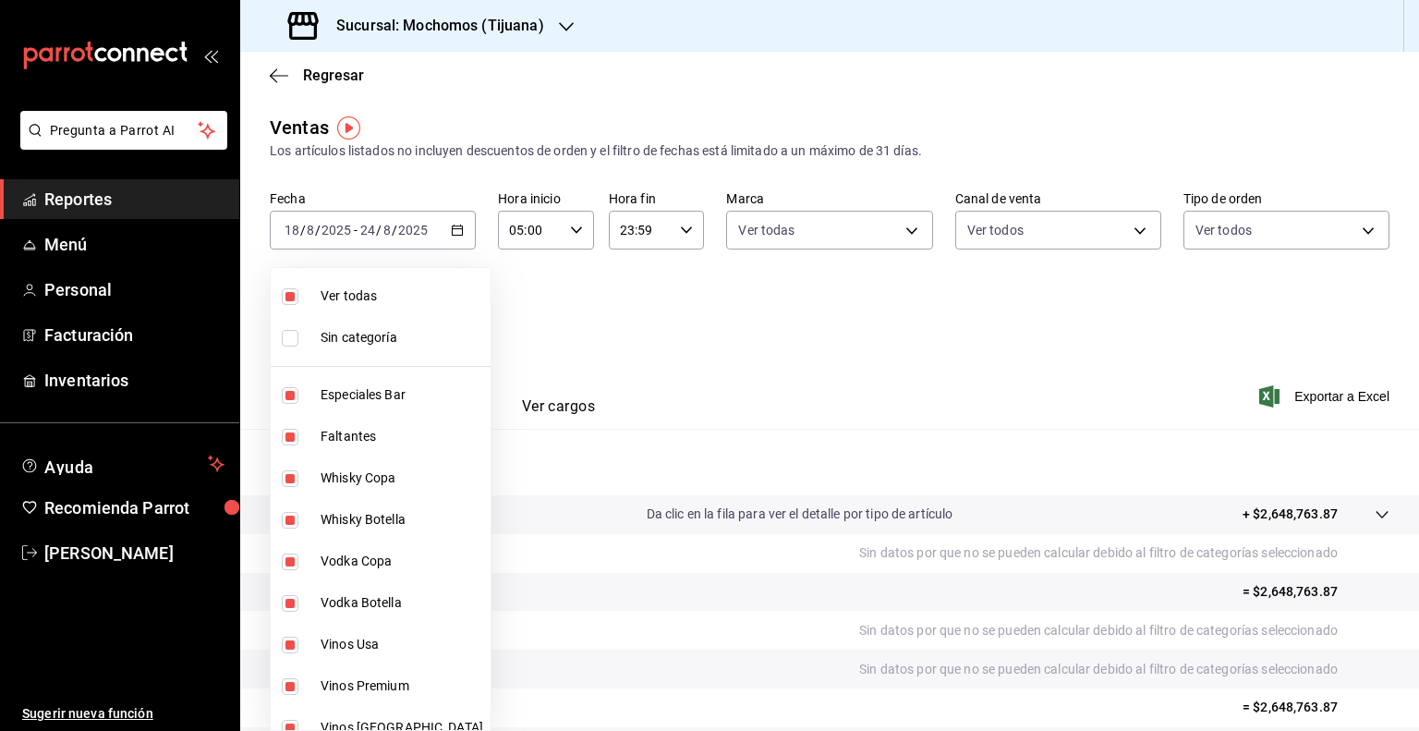
click at [846, 222] on div at bounding box center [709, 365] width 1419 height 731
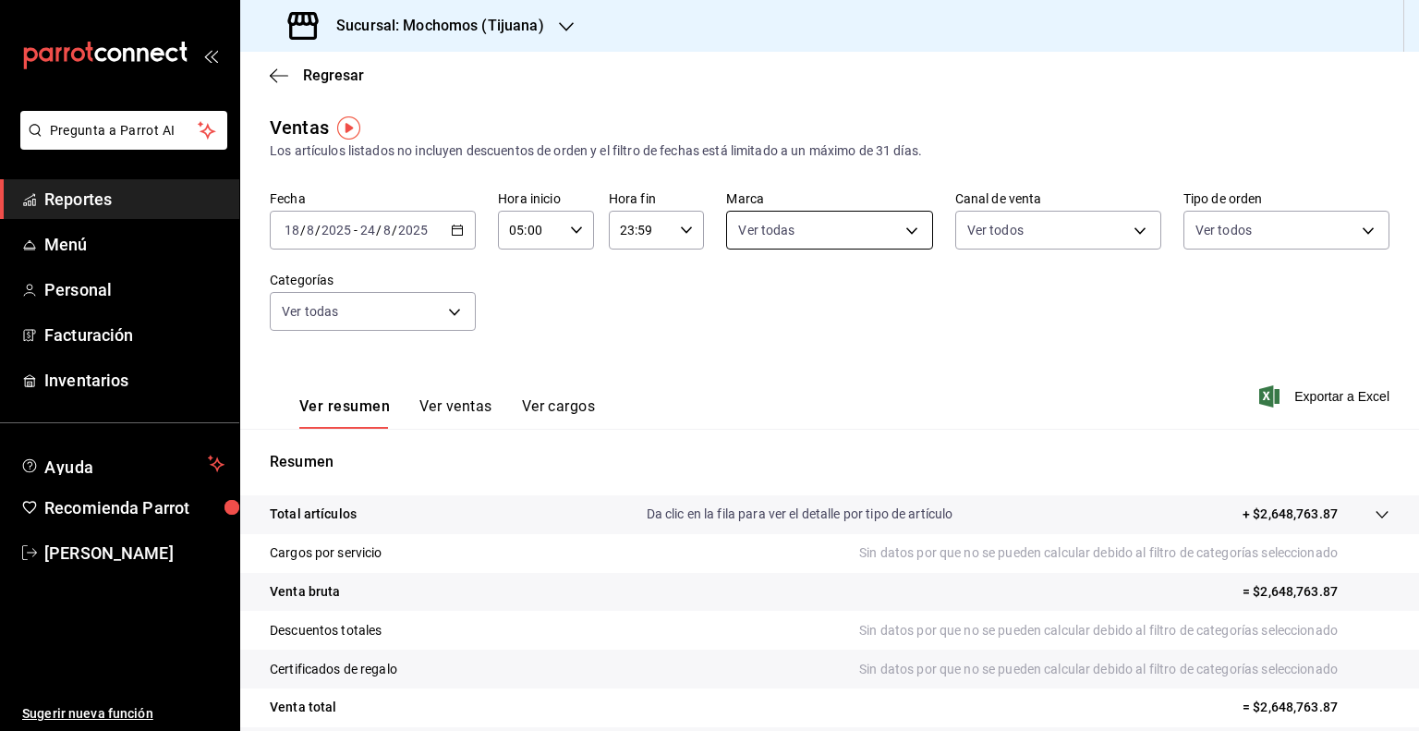
click at [908, 235] on body "Pregunta a Parrot AI Reportes Menú Personal Facturación Inventarios Ayuda Recom…" at bounding box center [709, 365] width 1419 height 731
click at [908, 235] on div at bounding box center [709, 365] width 1419 height 731
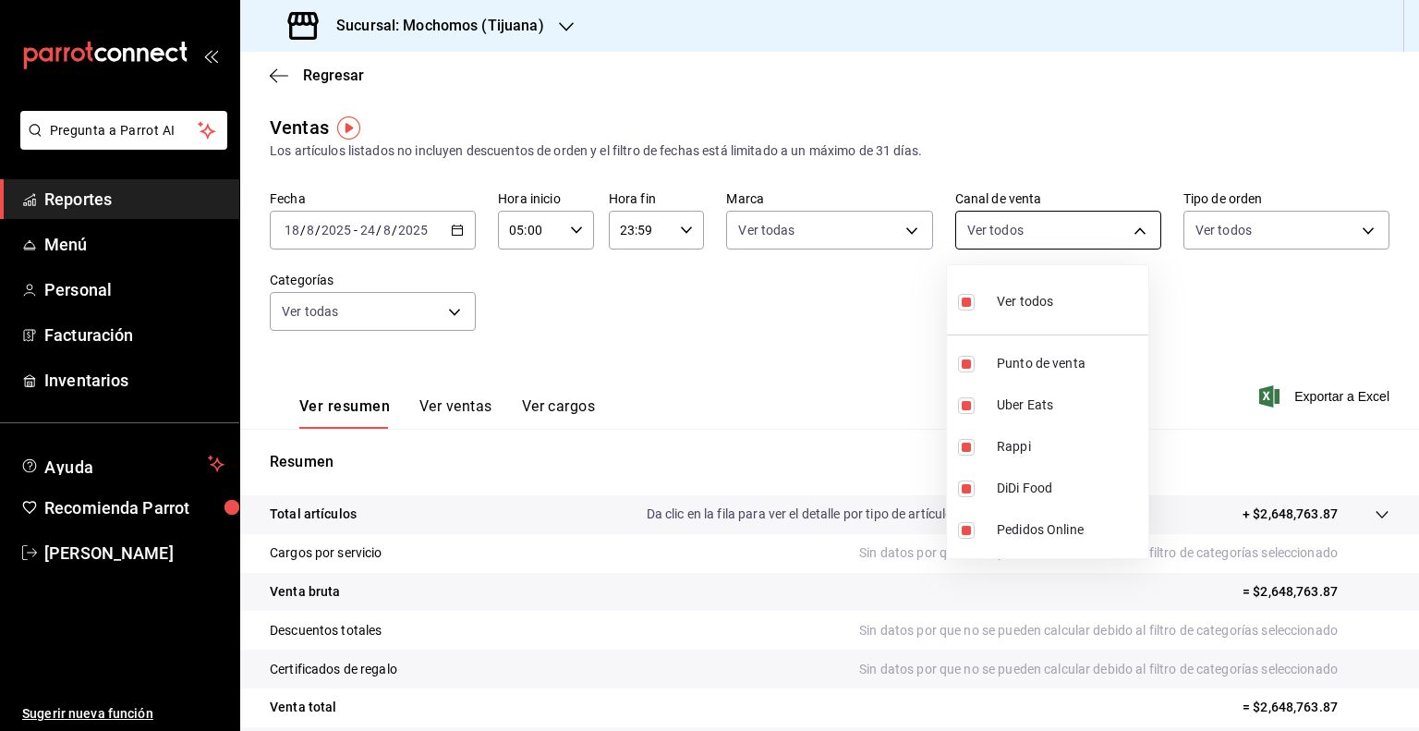
click at [1020, 238] on body "Pregunta a Parrot AI Reportes Menú Personal Facturación Inventarios Ayuda Recom…" at bounding box center [709, 365] width 1419 height 731
click at [1020, 238] on div at bounding box center [709, 365] width 1419 height 731
click at [1020, 238] on body "Pregunta a Parrot AI Reportes Menú Personal Facturación Inventarios Ayuda Recom…" at bounding box center [709, 365] width 1419 height 731
click at [1216, 228] on div at bounding box center [709, 365] width 1419 height 731
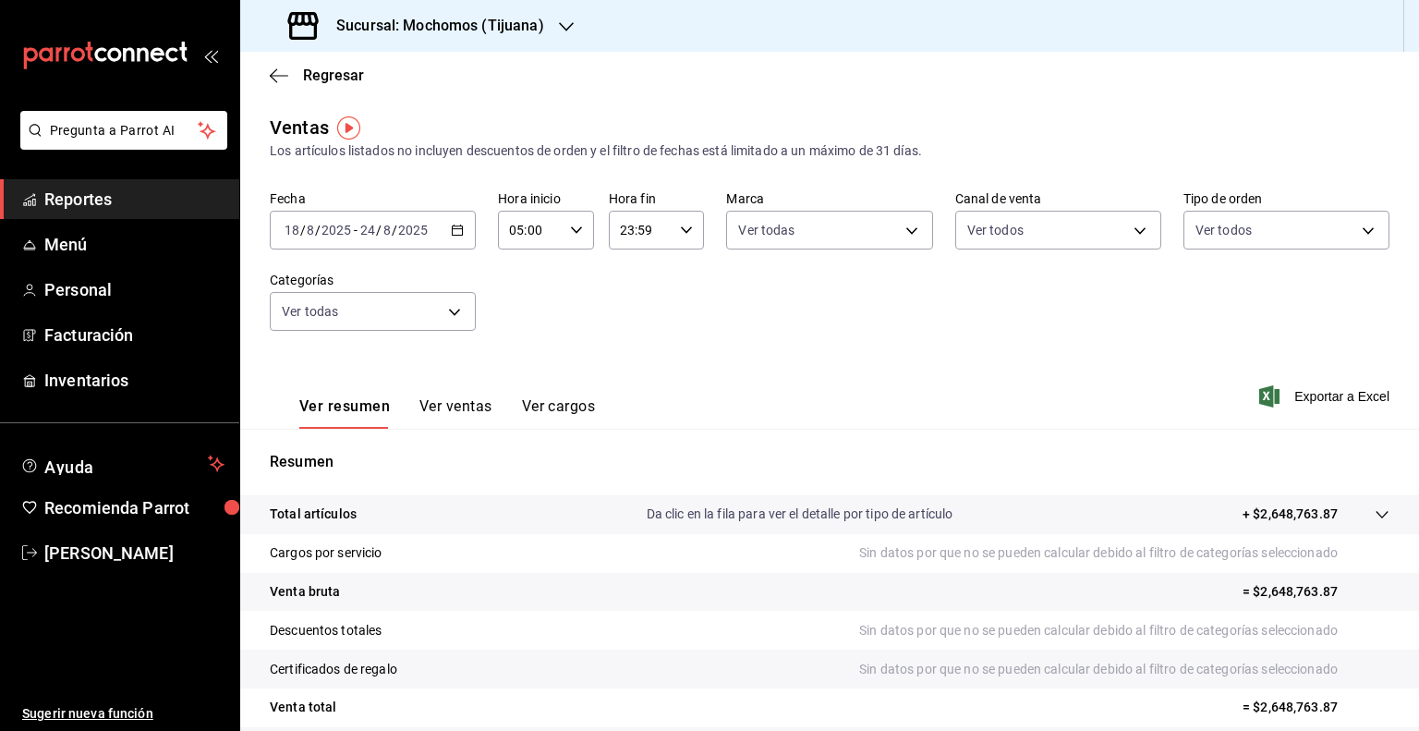
click at [1216, 228] on body "Pregunta a Parrot AI Reportes Menú Personal Facturación Inventarios Ayuda Recom…" at bounding box center [709, 365] width 1419 height 731
click at [1216, 228] on div at bounding box center [709, 365] width 1419 height 731
click at [1310, 390] on span "Exportar a Excel" at bounding box center [1326, 396] width 127 height 22
